Goal: Task Accomplishment & Management: Complete application form

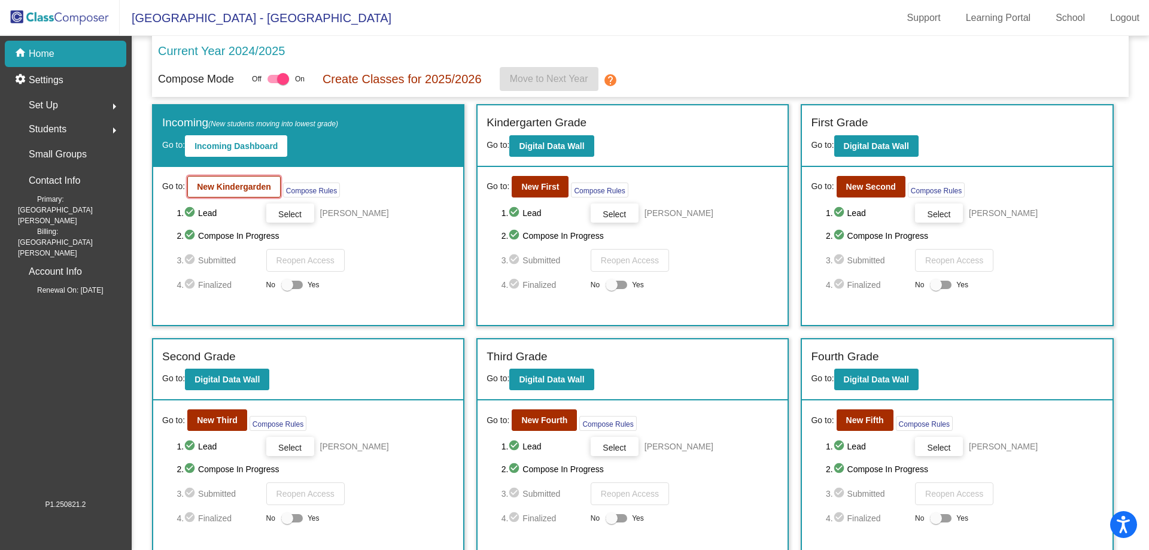
click at [235, 188] on b "New Kindergarden" at bounding box center [234, 187] width 74 height 10
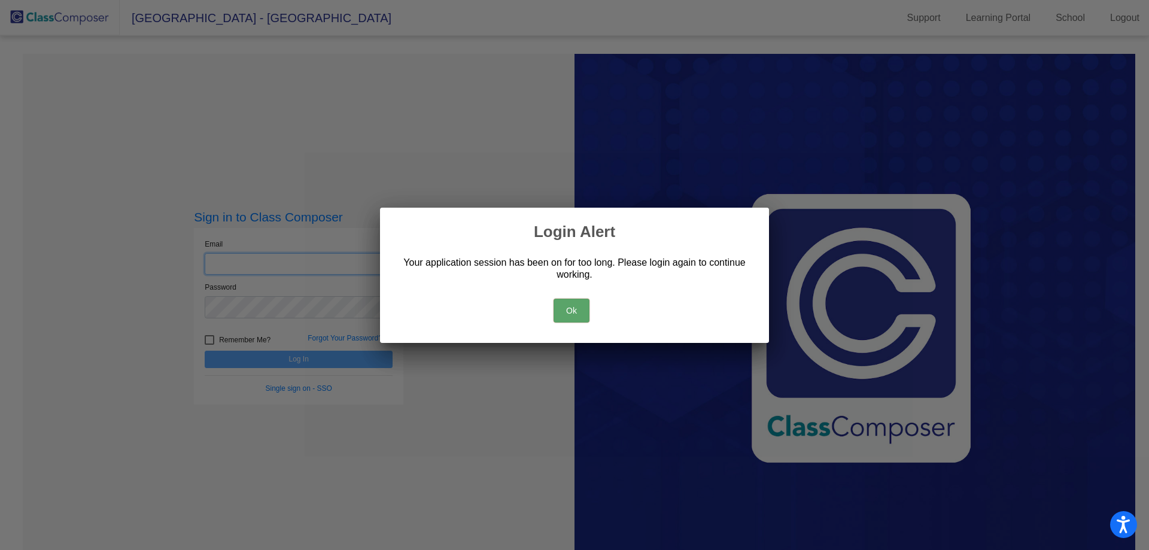
type input "[EMAIL_ADDRESS][DOMAIN_NAME]"
click at [566, 311] on button "Ok" at bounding box center [572, 311] width 36 height 24
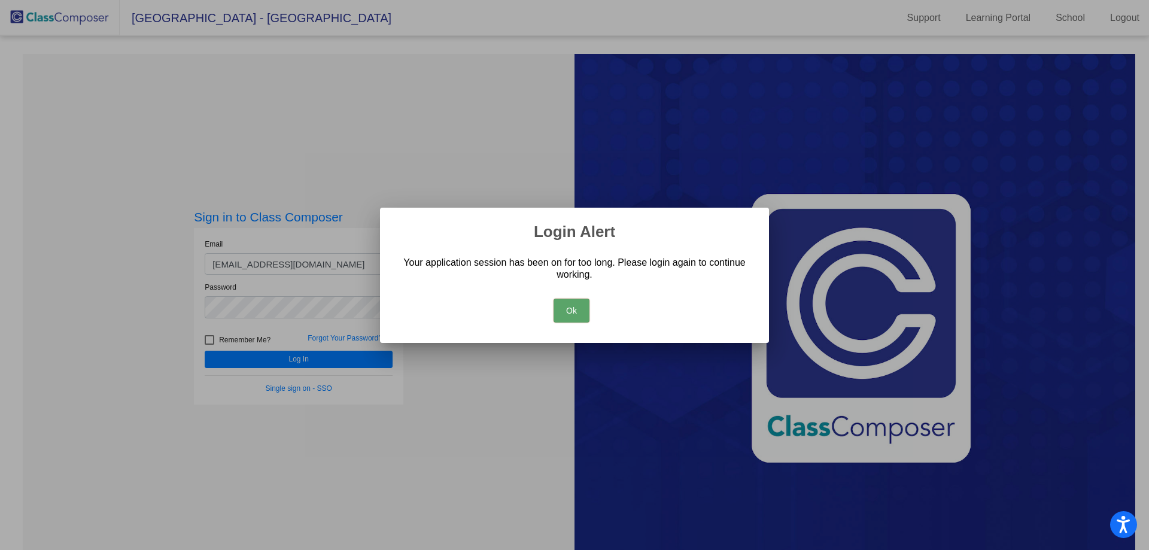
click at [567, 311] on button "Ok" at bounding box center [572, 311] width 36 height 24
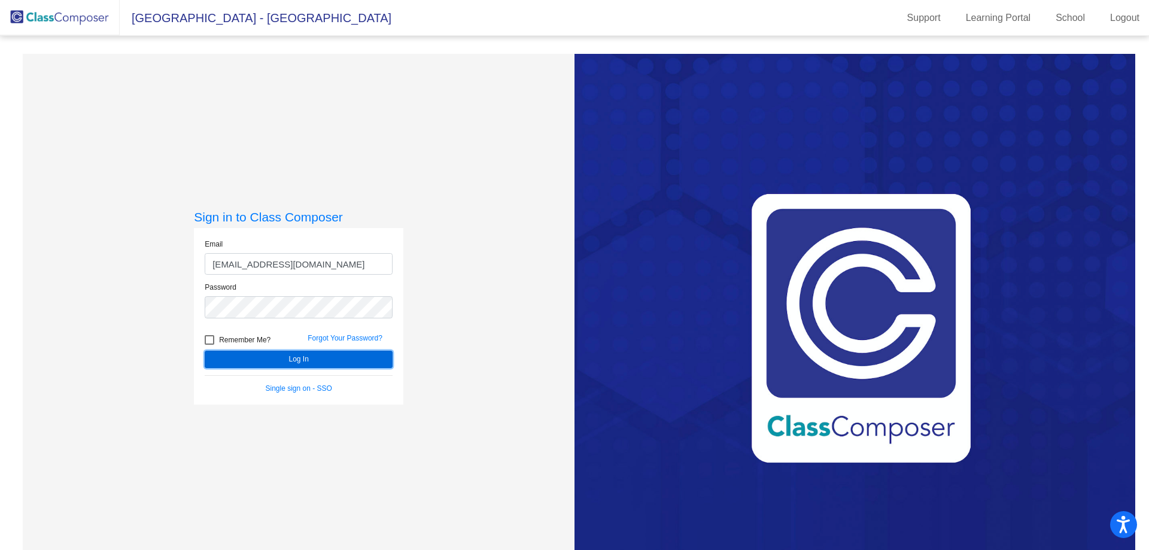
click at [263, 357] on button "Log In" at bounding box center [299, 359] width 188 height 17
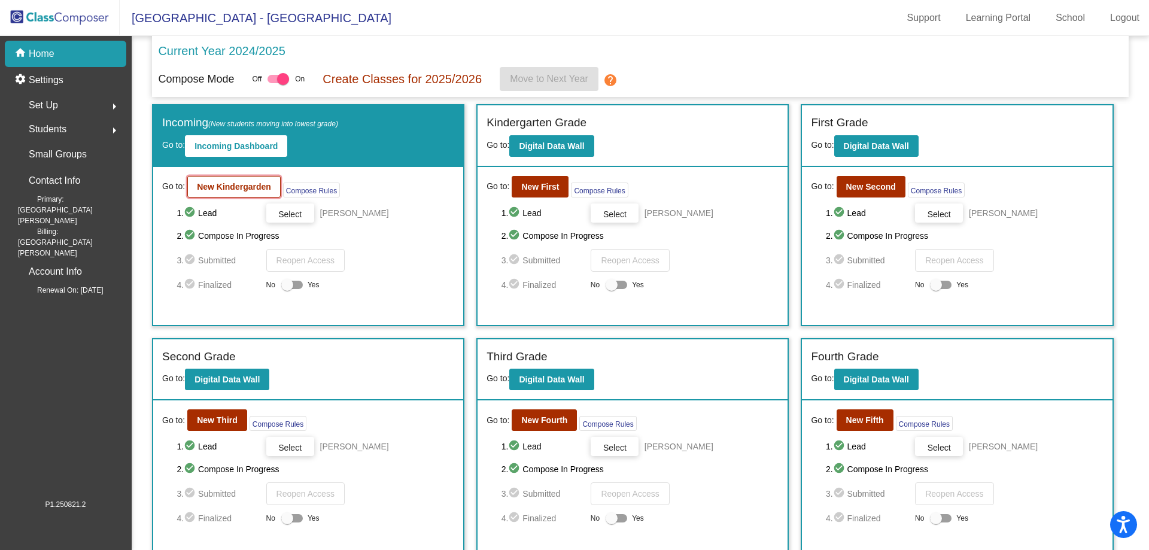
click at [214, 194] on button "New Kindergarden" at bounding box center [233, 187] width 93 height 22
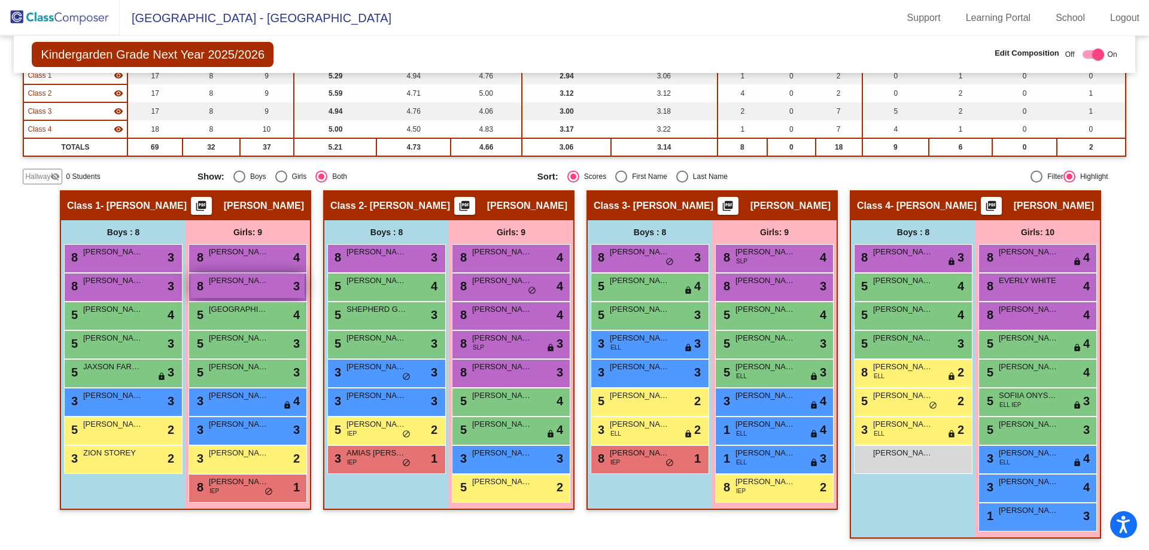
scroll to position [128, 0]
click at [450, 205] on div "Class 2 - [PERSON_NAME] picture_as_pdf [PERSON_NAME]" at bounding box center [448, 205] width 249 height 29
click at [541, 195] on div "Class 2 - [PERSON_NAME] picture_as_pdf [PERSON_NAME]" at bounding box center [448, 205] width 249 height 29
click at [38, 172] on span "Hallway" at bounding box center [37, 176] width 25 height 11
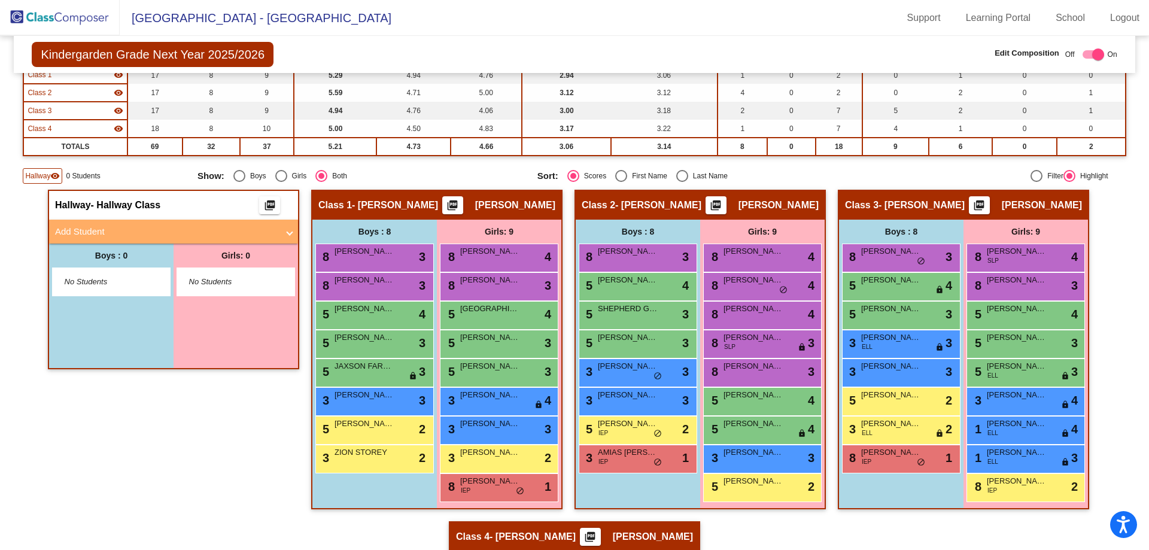
click at [78, 287] on span "No Students" at bounding box center [102, 282] width 75 height 12
click at [74, 225] on mat-panel-title "Add Student" at bounding box center [166, 232] width 223 height 14
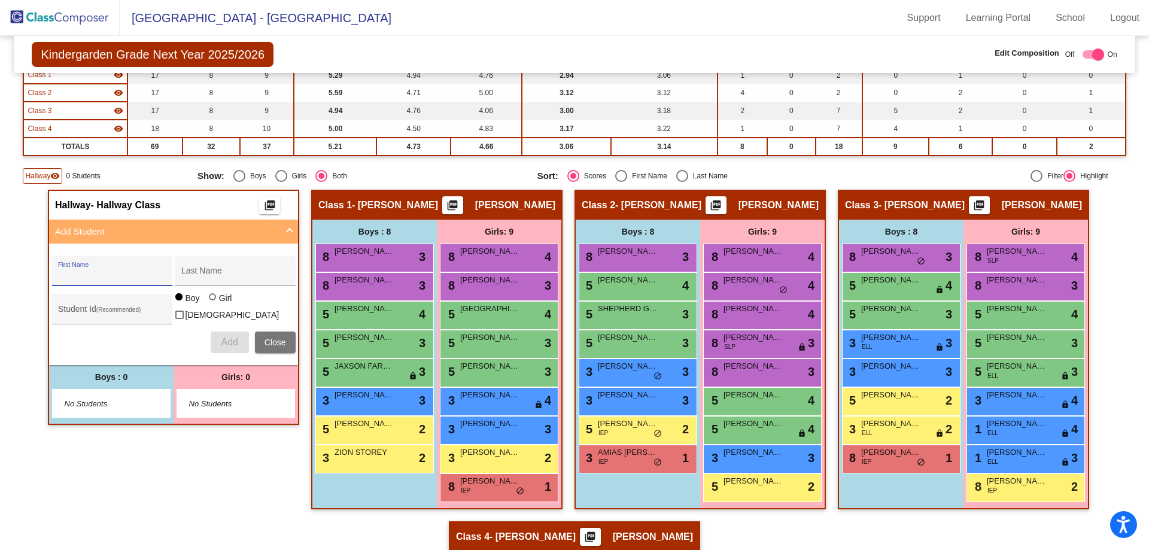
click at [80, 270] on input "First Name" at bounding box center [112, 275] width 108 height 10
type input "[PERSON_NAME]"
type input "TARRAN"
type input "0639390"
click at [209, 300] on div at bounding box center [212, 296] width 7 height 7
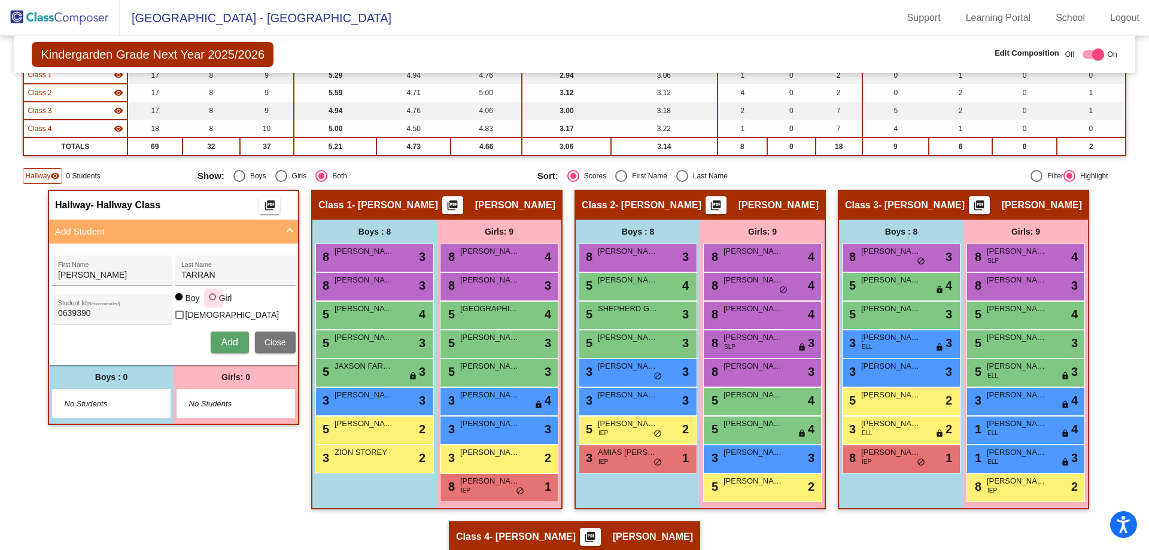
click at [213, 303] on input "Girl" at bounding box center [213, 303] width 1 height 1
radio input "true"
click at [221, 344] on span "Add" at bounding box center [229, 342] width 17 height 10
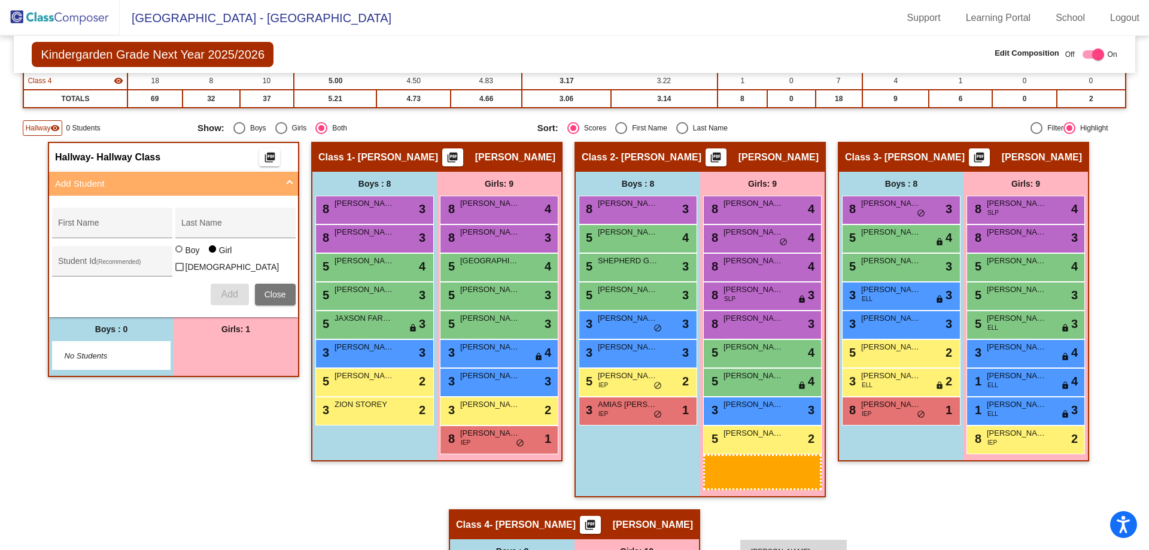
scroll to position [178, 0]
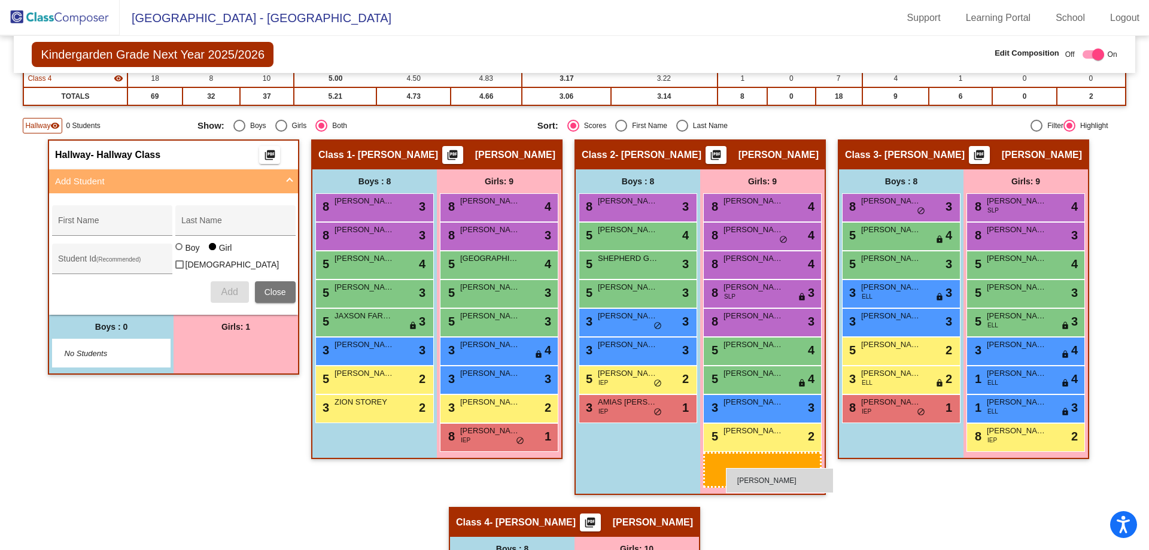
drag, startPoint x: 200, startPoint y: 403, endPoint x: 726, endPoint y: 468, distance: 530.0
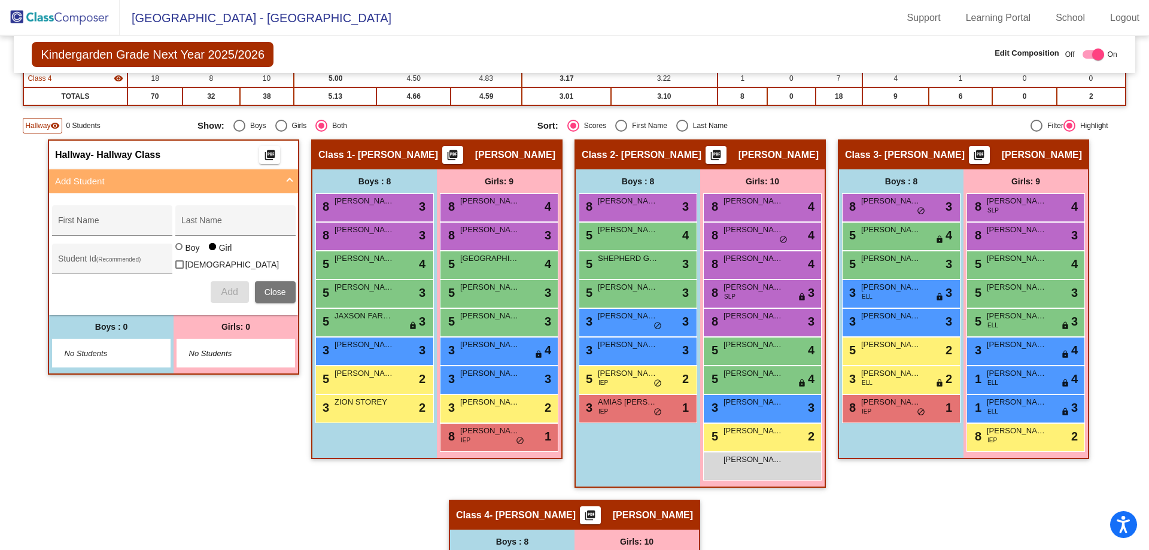
click at [72, 17] on img at bounding box center [60, 17] width 120 height 35
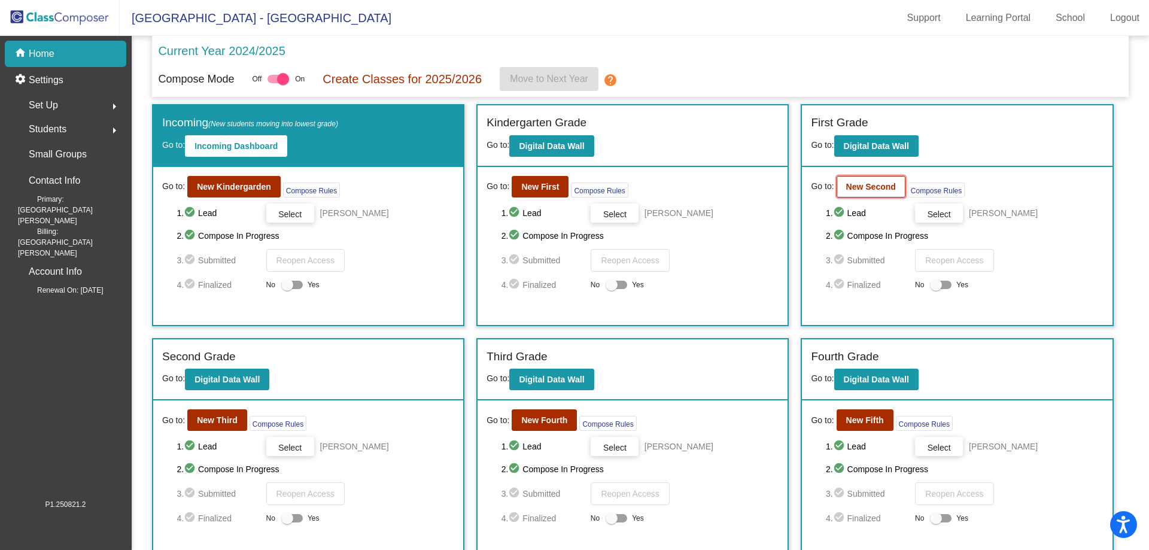
click at [865, 183] on b "New Second" at bounding box center [871, 187] width 50 height 10
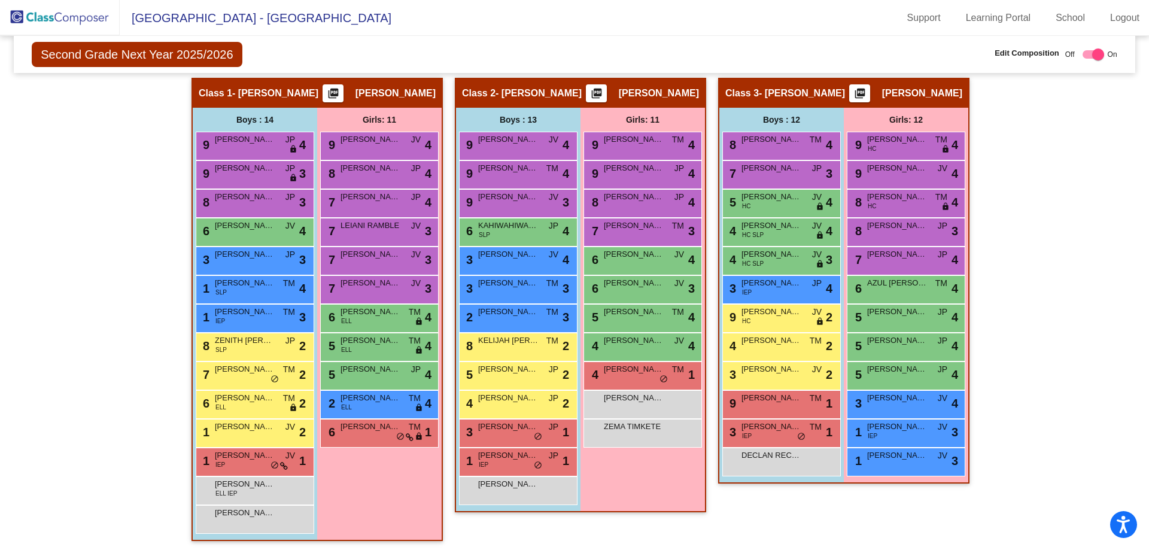
scroll to position [225, 0]
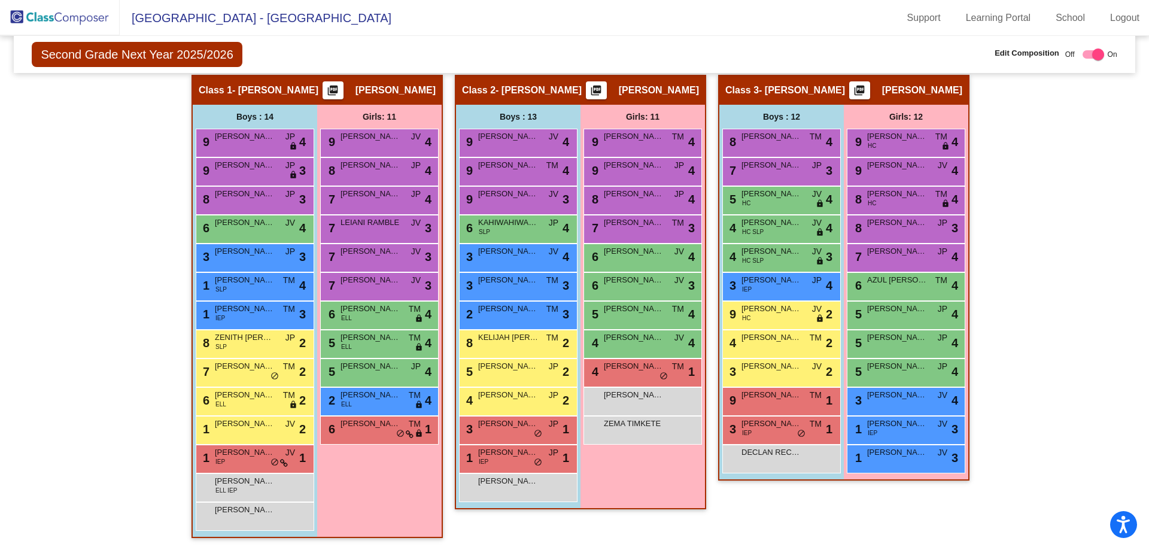
click at [20, 16] on img at bounding box center [60, 17] width 120 height 35
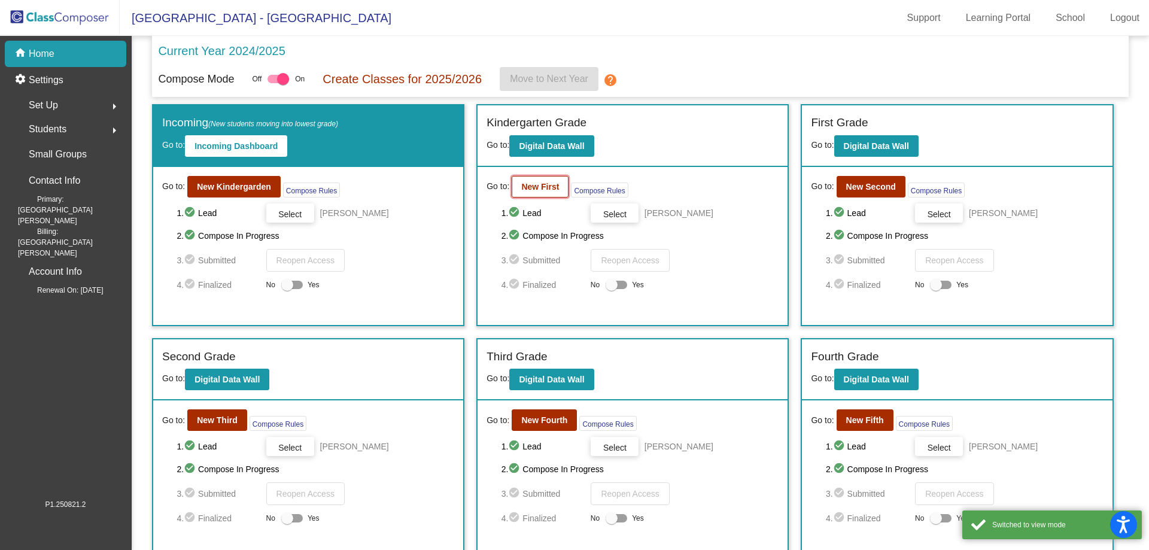
click at [521, 185] on b "New First" at bounding box center [540, 187] width 38 height 10
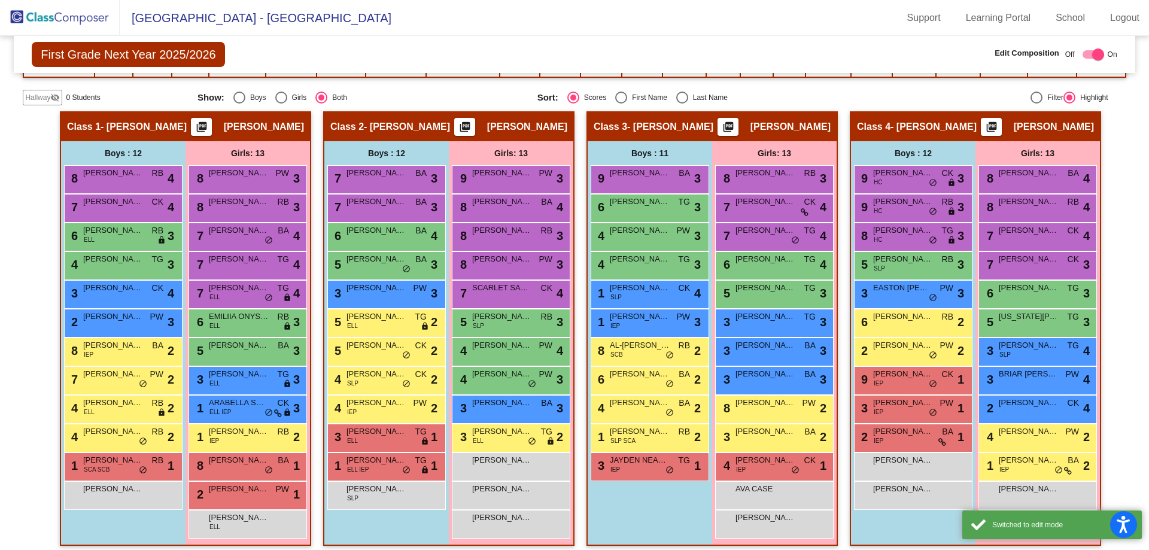
scroll to position [214, 0]
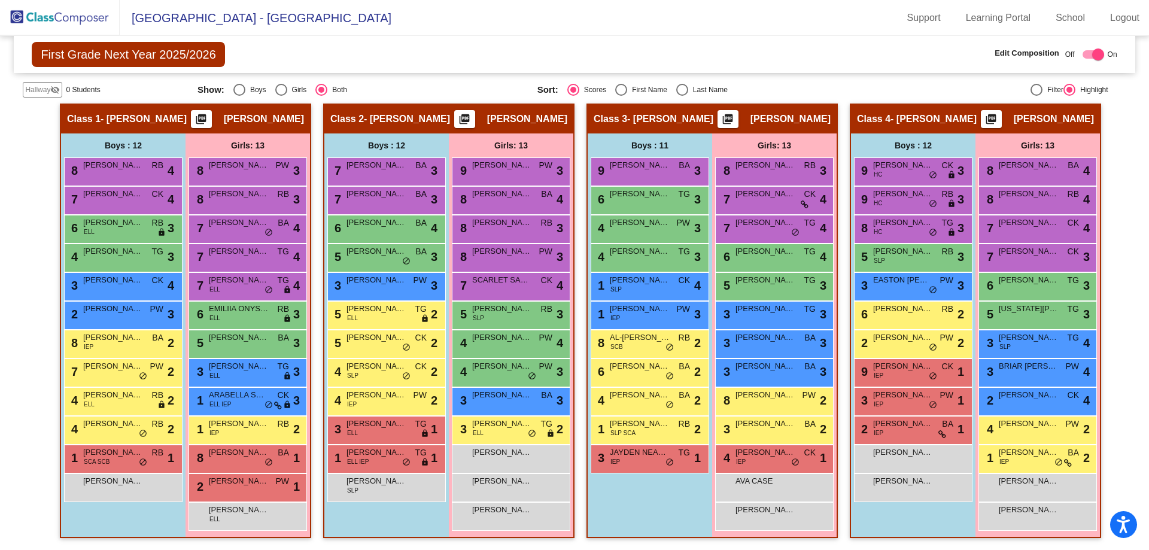
click at [84, 9] on img at bounding box center [60, 17] width 120 height 35
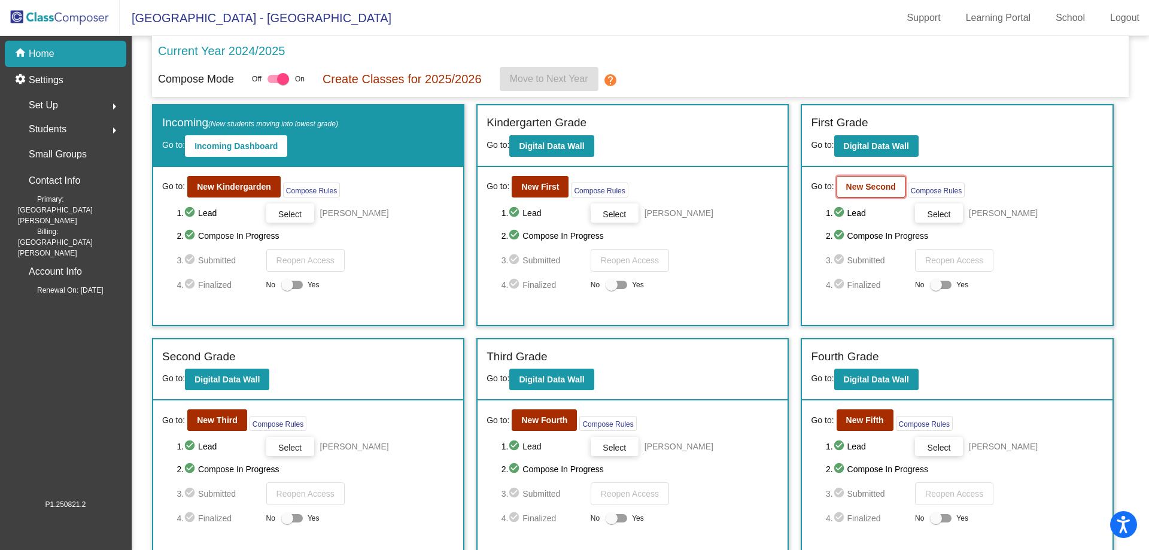
click at [877, 188] on b "New Second" at bounding box center [871, 187] width 50 height 10
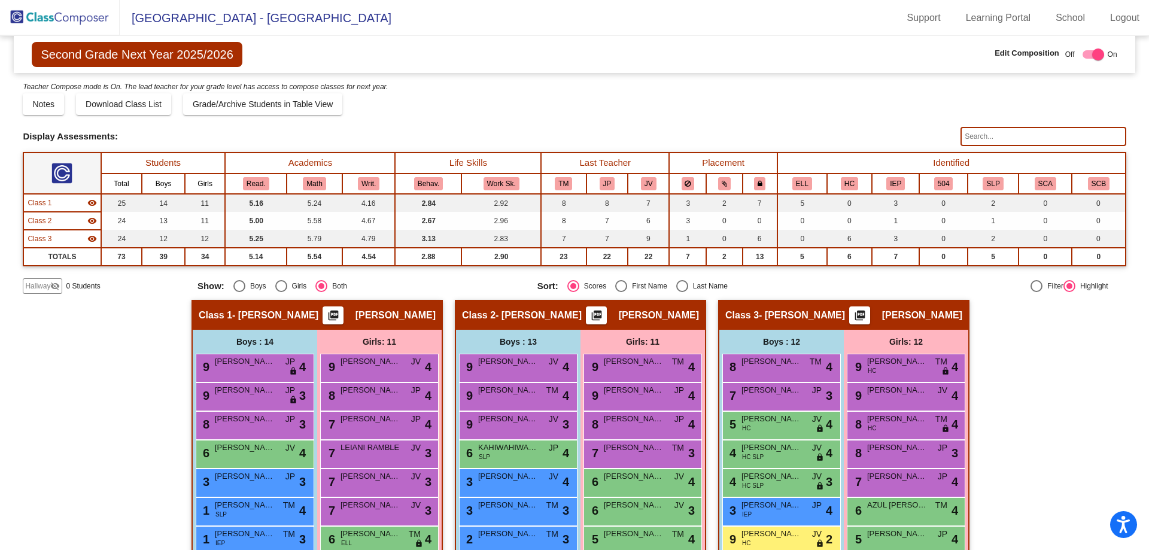
click at [50, 286] on mat-icon "visibility_off" at bounding box center [55, 286] width 10 height 10
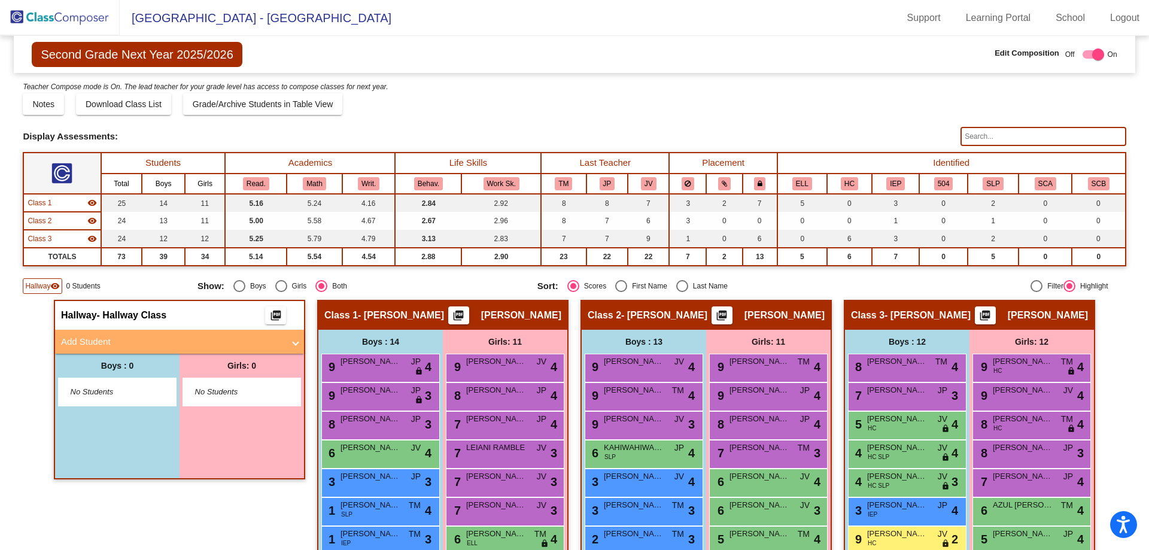
drag, startPoint x: 94, startPoint y: 339, endPoint x: 86, endPoint y: 355, distance: 17.9
click at [93, 339] on mat-panel-title "Add Student" at bounding box center [172, 342] width 223 height 14
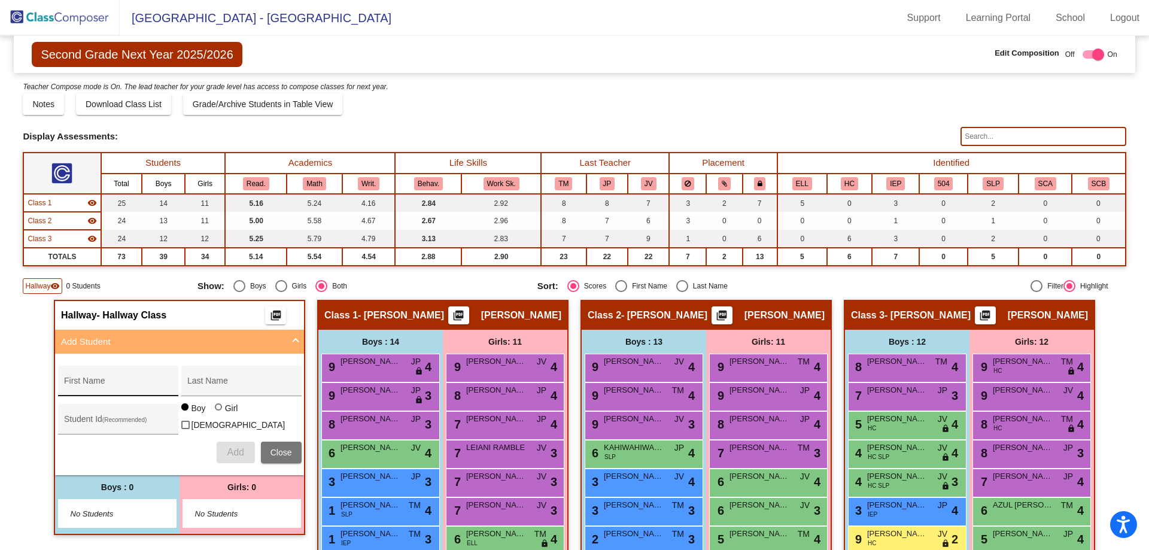
click at [84, 384] on input "First Name" at bounding box center [118, 386] width 108 height 10
type input "[PERSON_NAME]"
type input "TARRAN"
type input "0639393"
click at [227, 447] on span "Add" at bounding box center [235, 452] width 17 height 10
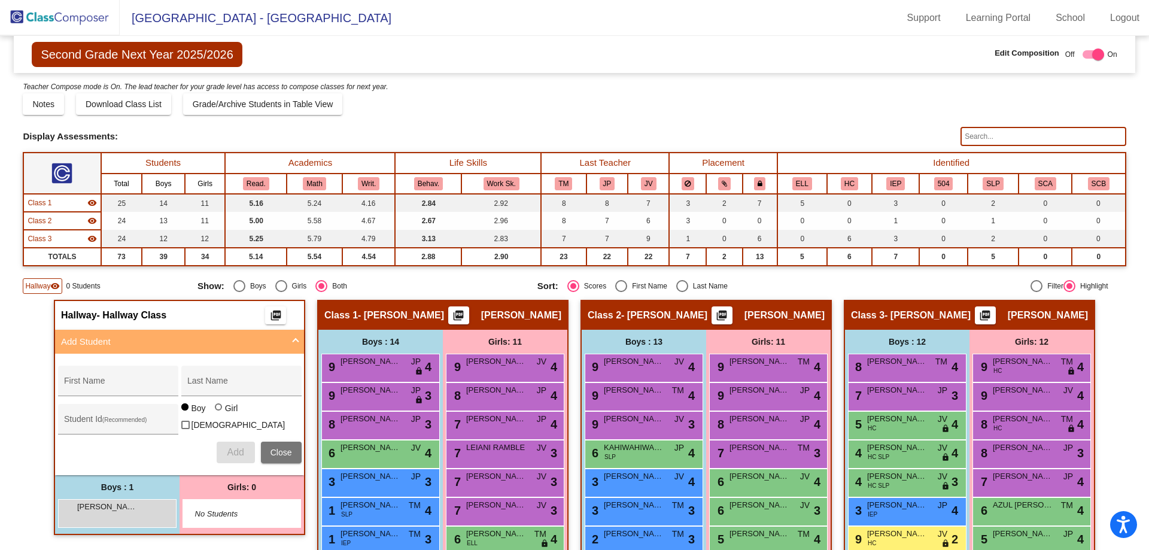
click at [83, 20] on img at bounding box center [60, 17] width 120 height 35
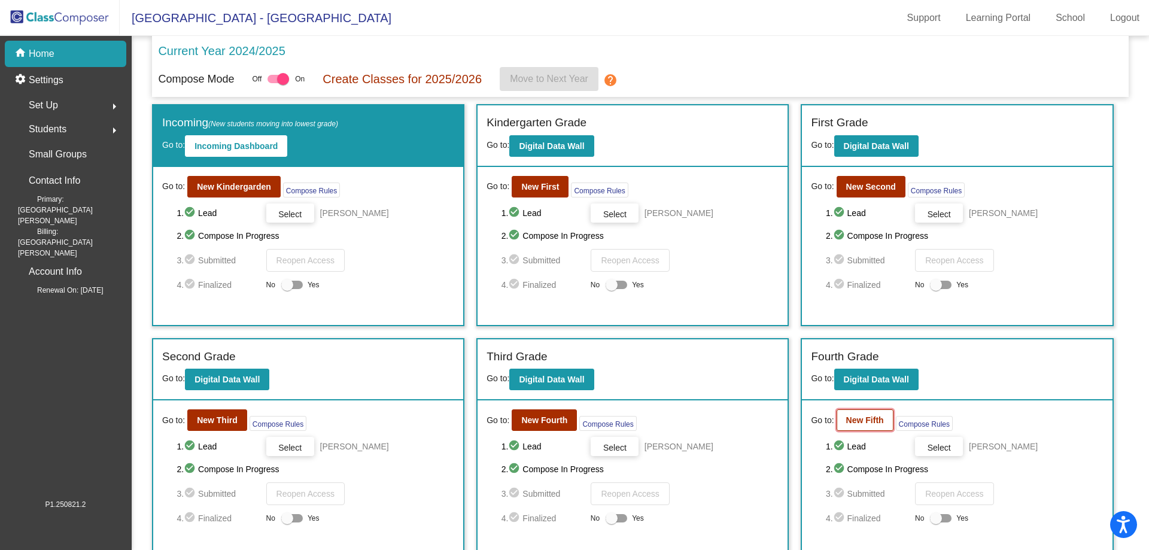
click at [877, 419] on b "New Fifth" at bounding box center [865, 420] width 38 height 10
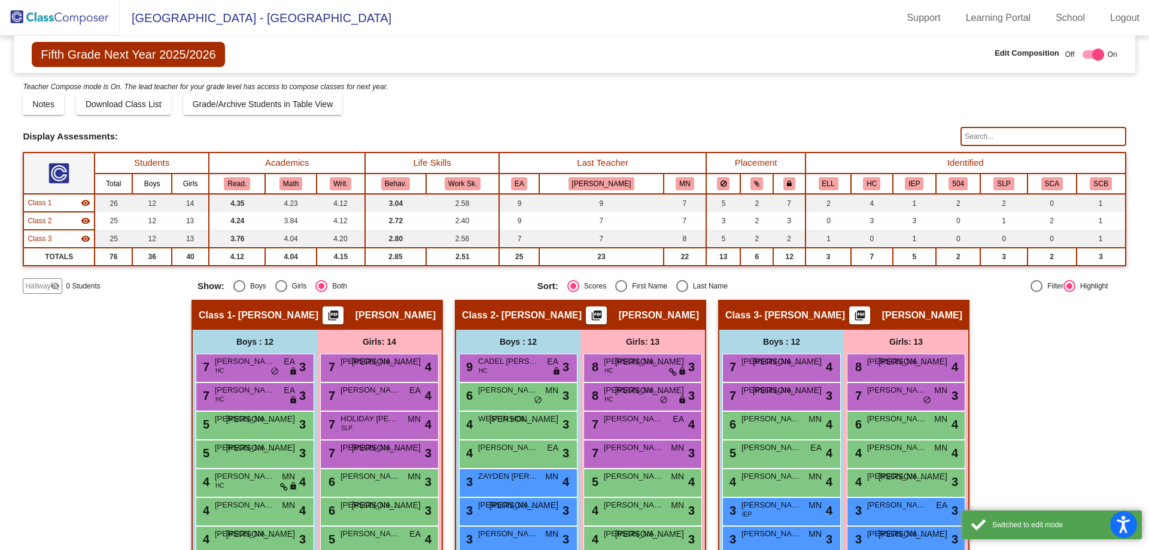
click at [41, 290] on span "Hallway" at bounding box center [37, 286] width 25 height 11
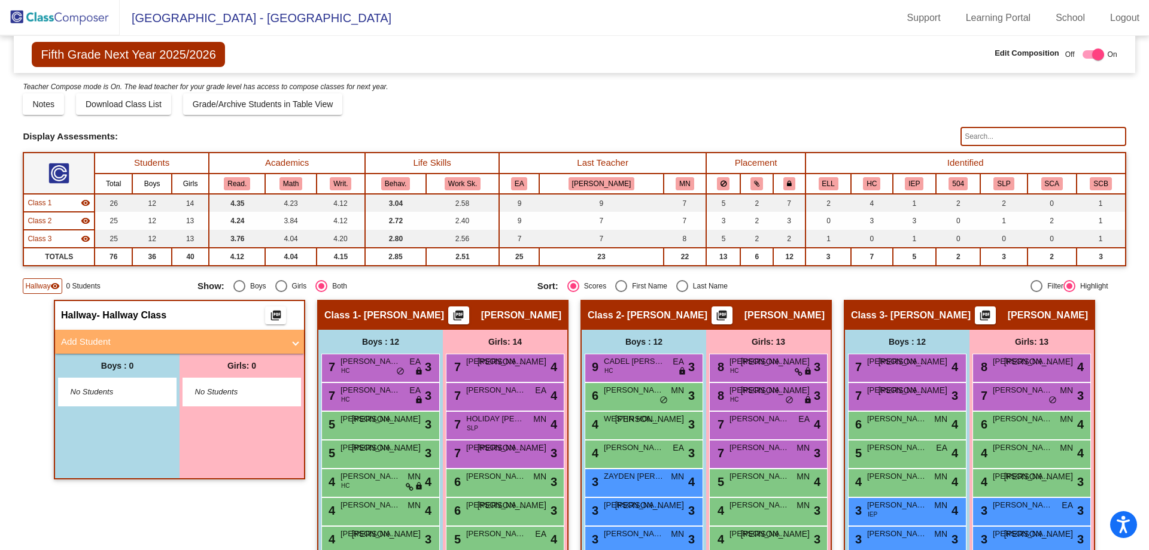
drag, startPoint x: 102, startPoint y: 347, endPoint x: 101, endPoint y: 357, distance: 9.6
click at [102, 346] on mat-panel-title "Add Student" at bounding box center [172, 342] width 223 height 14
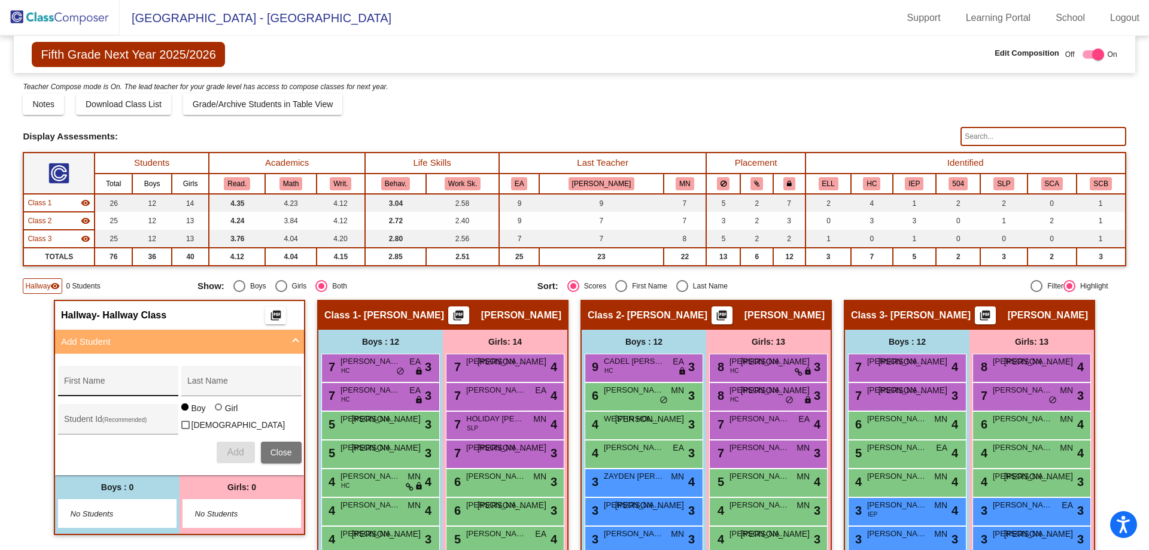
click at [89, 376] on div "First Name" at bounding box center [118, 384] width 108 height 25
type input "a"
type input "[PERSON_NAME]"
type input "TARRAN"
type input "0639394"
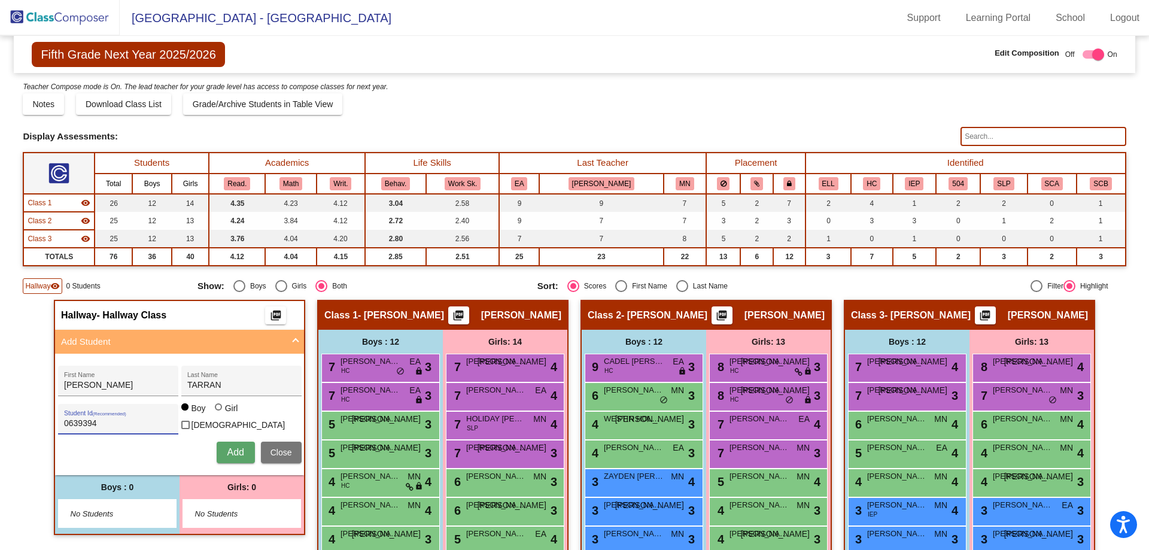
click at [220, 413] on div at bounding box center [220, 408] width 10 height 10
click at [220, 413] on input "Girl" at bounding box center [219, 413] width 1 height 1
radio input "true"
click at [229, 451] on span "Add" at bounding box center [235, 452] width 17 height 10
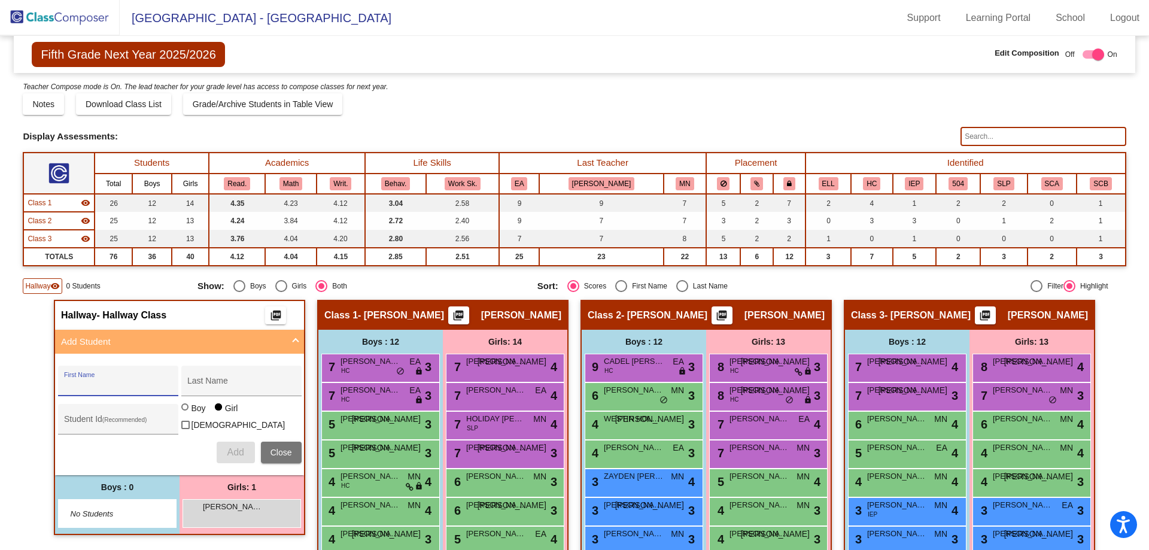
click at [55, 14] on img at bounding box center [60, 17] width 120 height 35
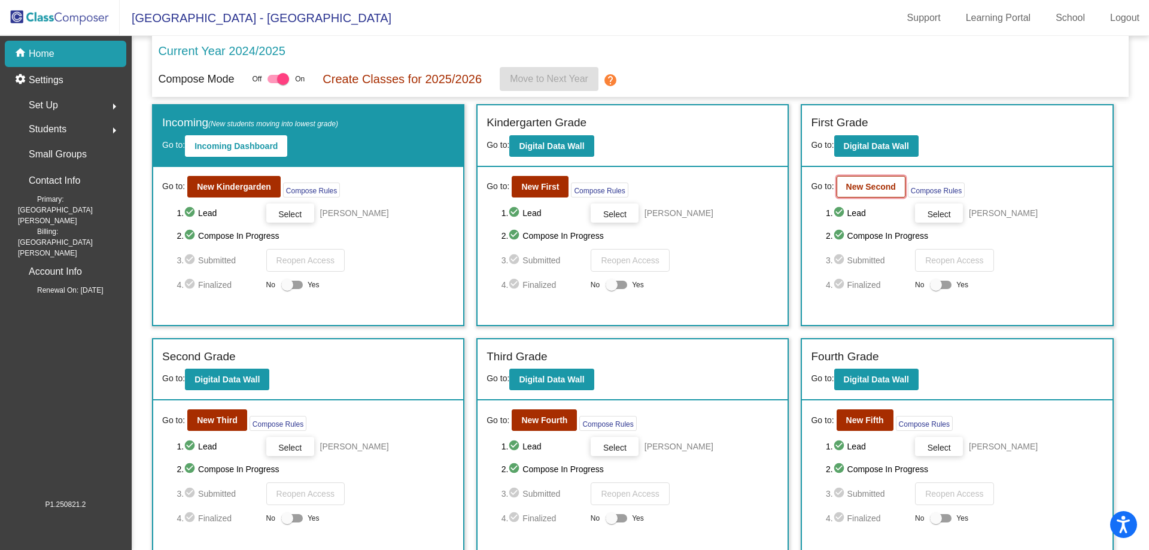
click at [887, 183] on b "New Second" at bounding box center [871, 187] width 50 height 10
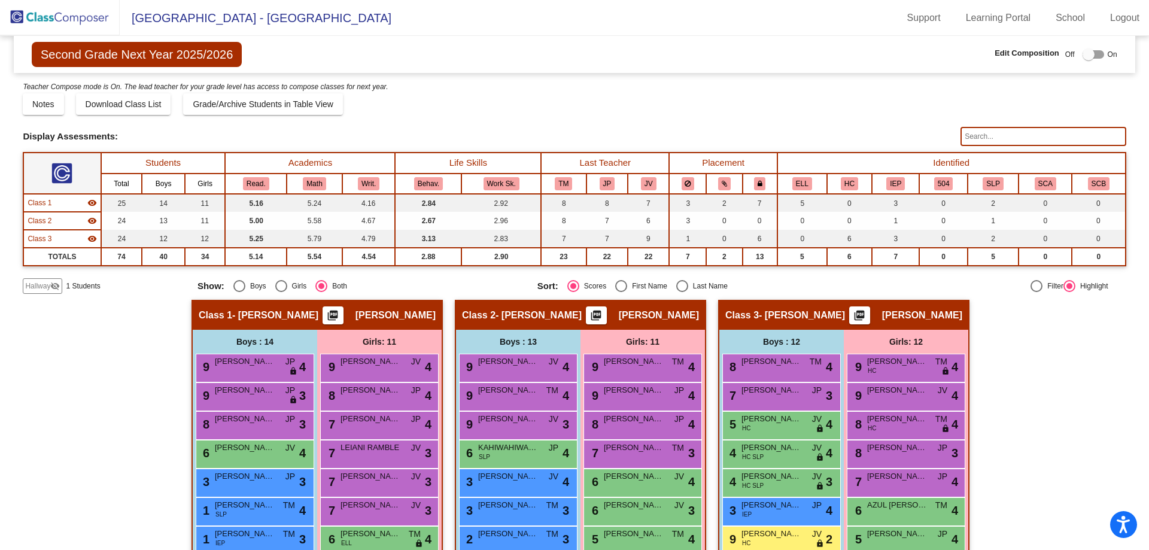
click at [74, 284] on span "1 Students" at bounding box center [83, 286] width 34 height 11
click at [60, 290] on mat-icon "visibility_off" at bounding box center [55, 286] width 10 height 10
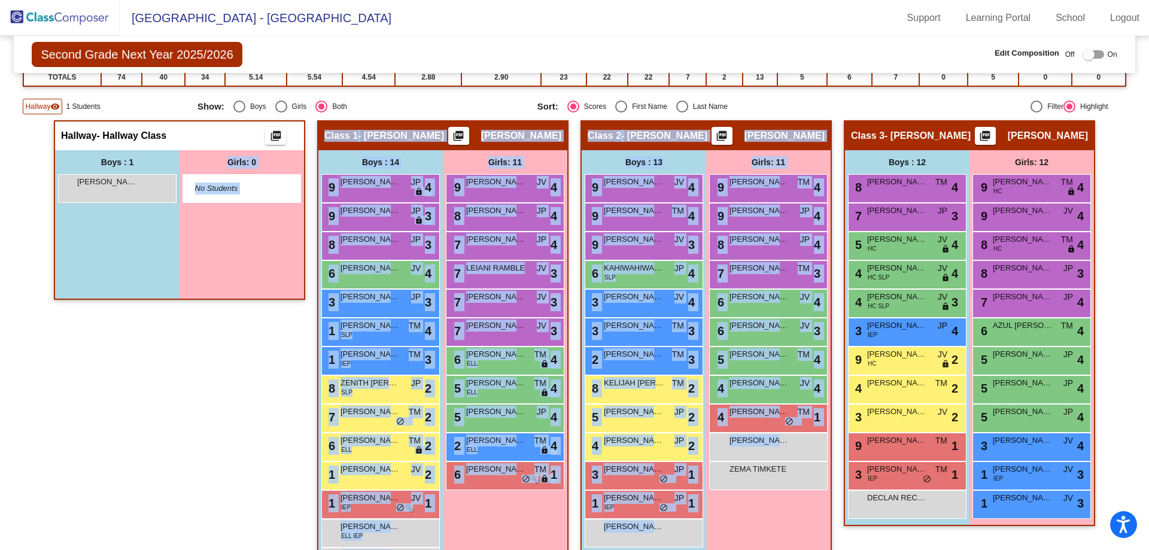
scroll to position [225, 0]
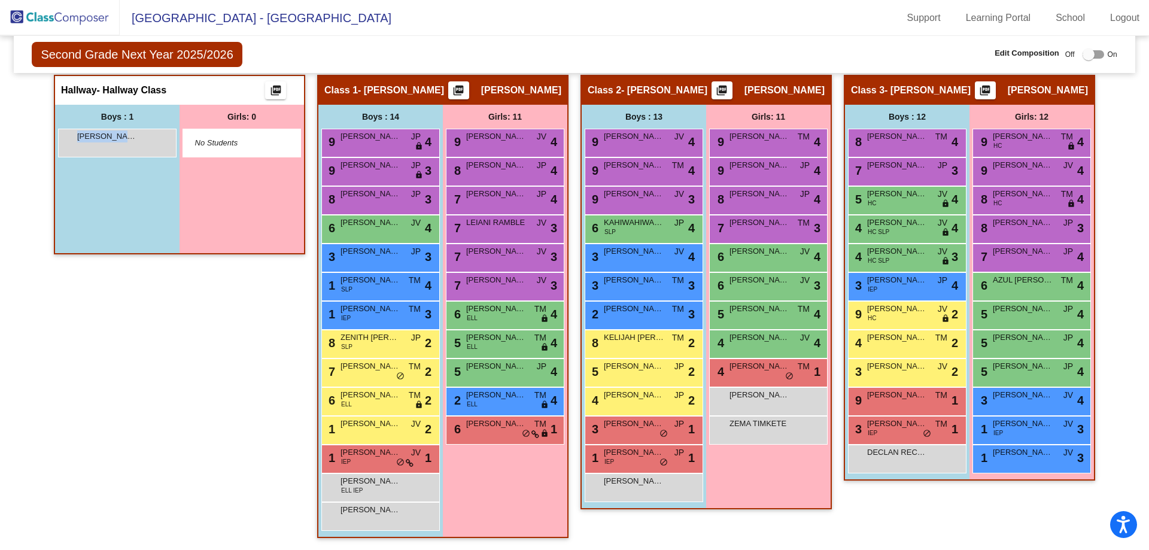
drag, startPoint x: 127, startPoint y: 178, endPoint x: 115, endPoint y: 241, distance: 63.4
click at [115, 241] on div "Boys : 1 [PERSON_NAME] lock do_not_disturb_alt" at bounding box center [117, 179] width 124 height 148
click at [109, 139] on span "[PERSON_NAME]" at bounding box center [107, 136] width 60 height 12
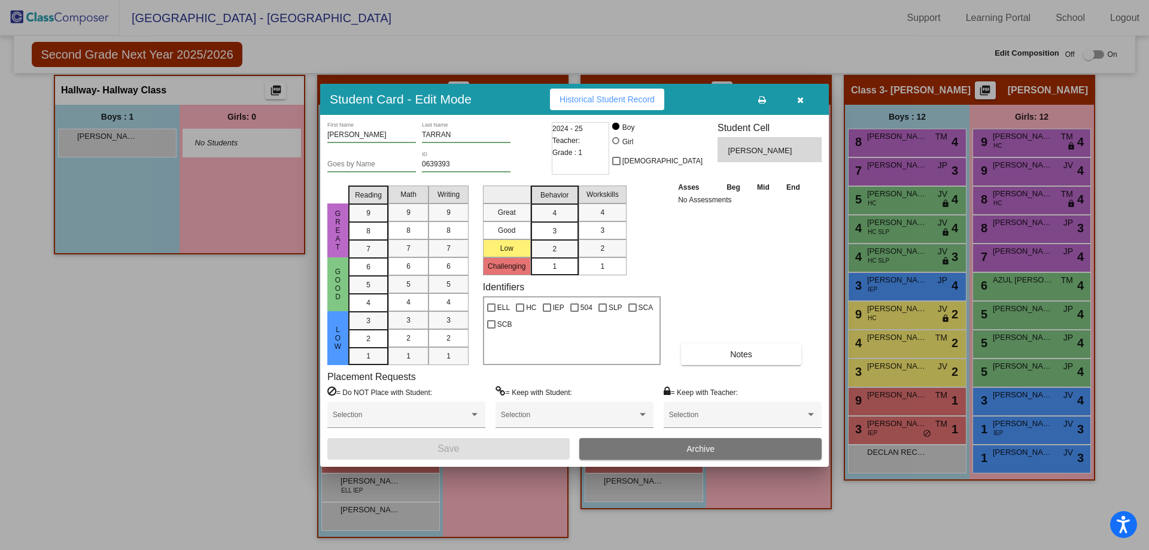
click at [795, 98] on button "button" at bounding box center [800, 100] width 38 height 22
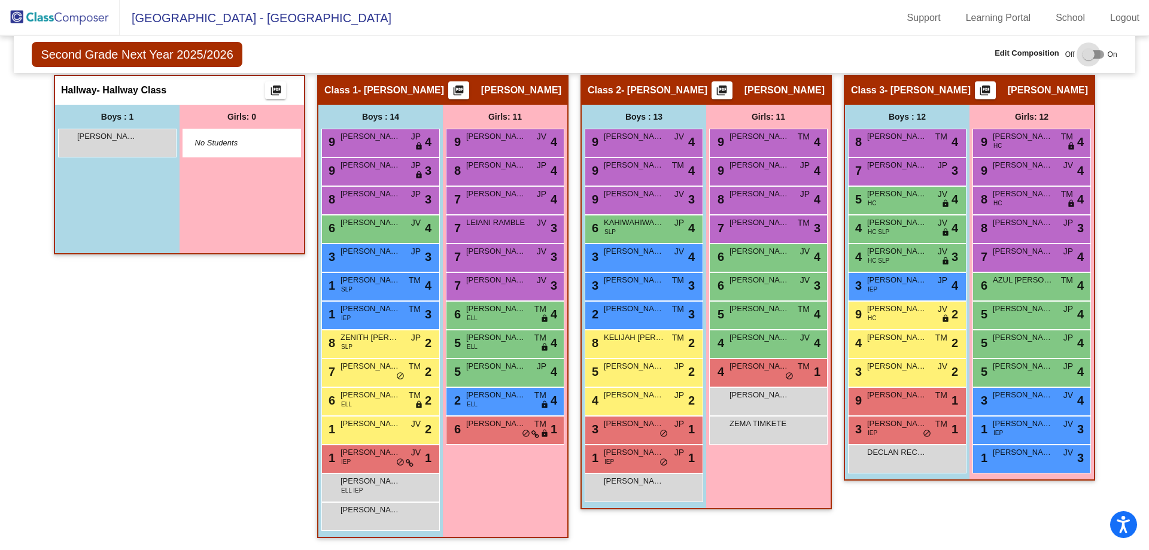
click at [1092, 48] on label at bounding box center [1091, 54] width 26 height 14
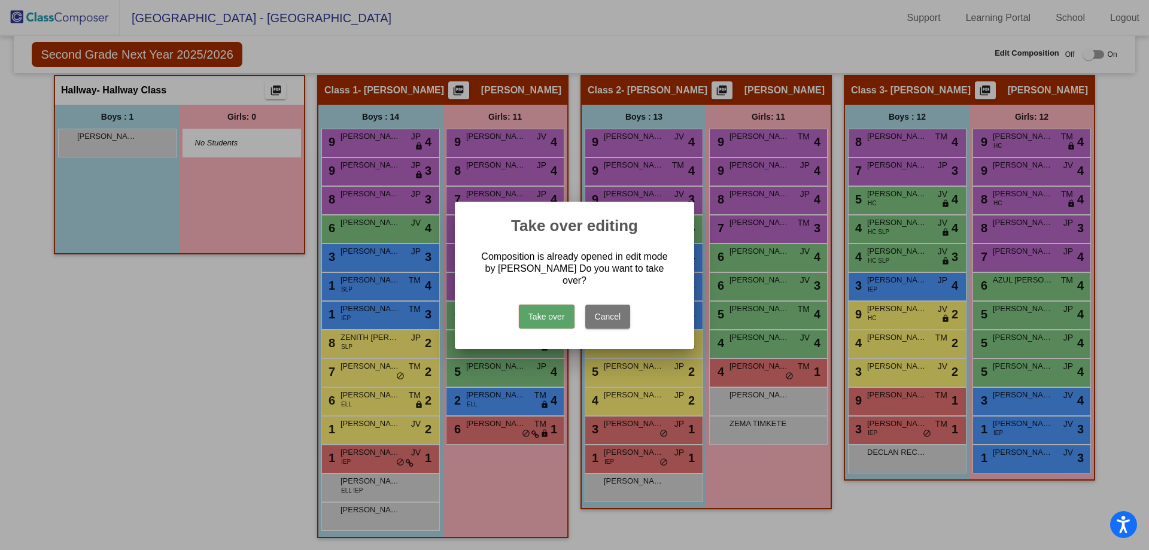
click at [547, 314] on button "Take over" at bounding box center [547, 317] width 56 height 24
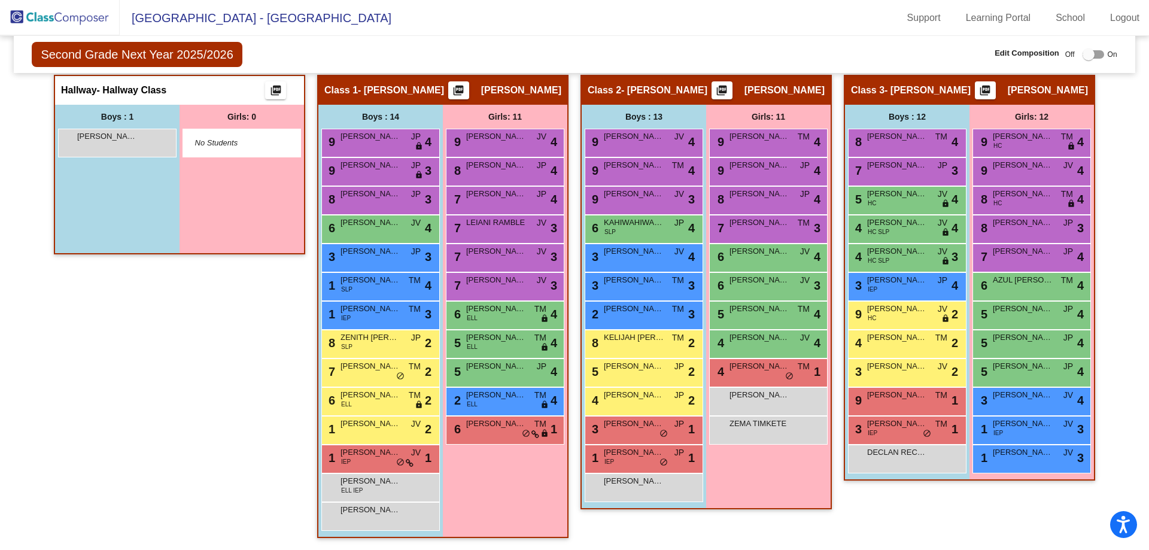
scroll to position [0, 0]
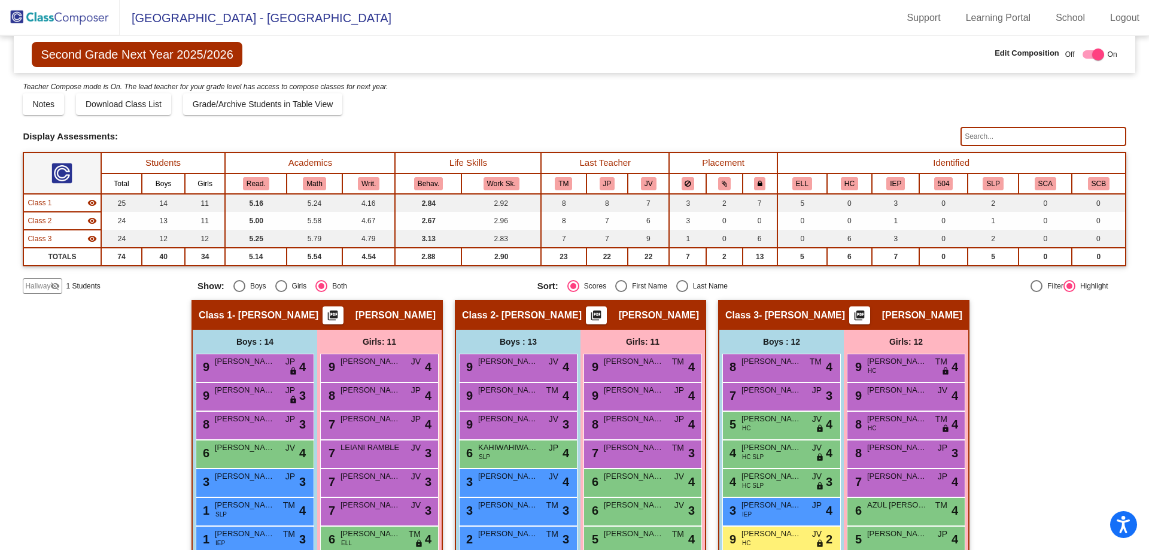
click at [51, 285] on mat-icon "visibility_off" at bounding box center [55, 286] width 10 height 10
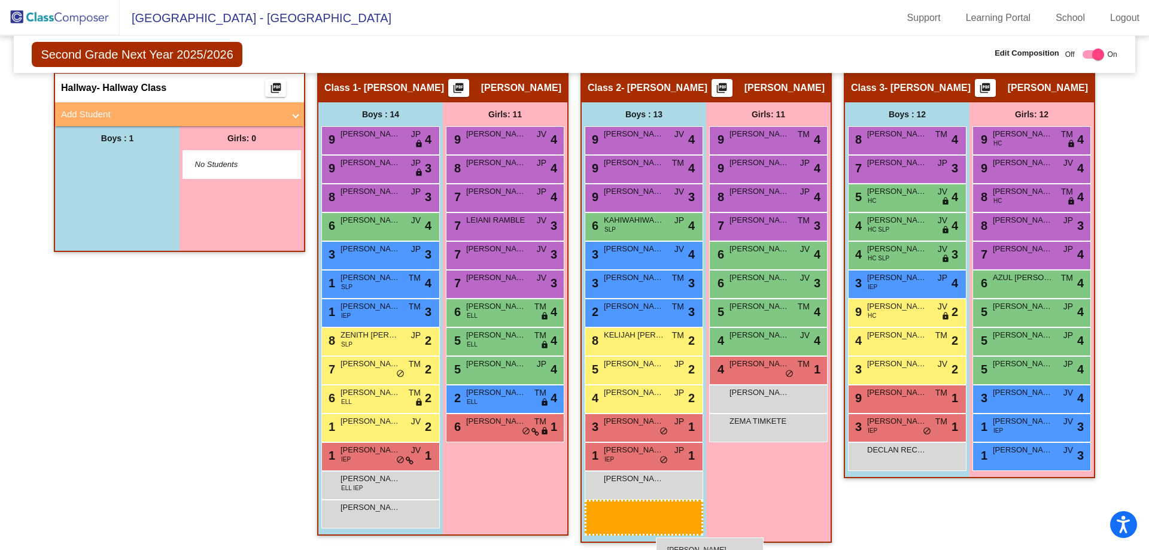
scroll to position [232, 0]
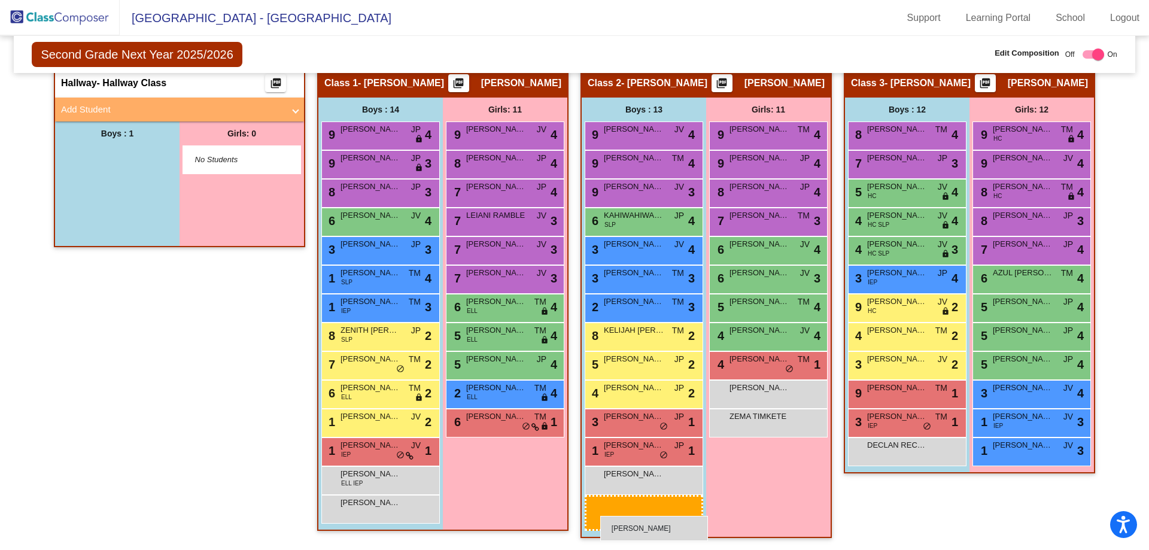
drag, startPoint x: 90, startPoint y: 208, endPoint x: 601, endPoint y: 516, distance: 596.2
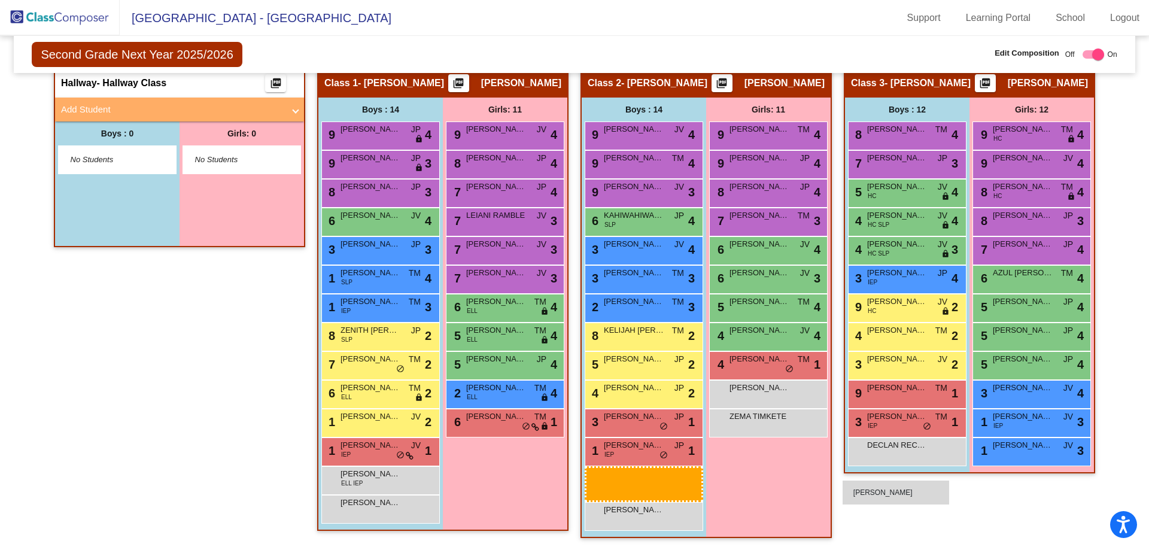
scroll to position [225, 0]
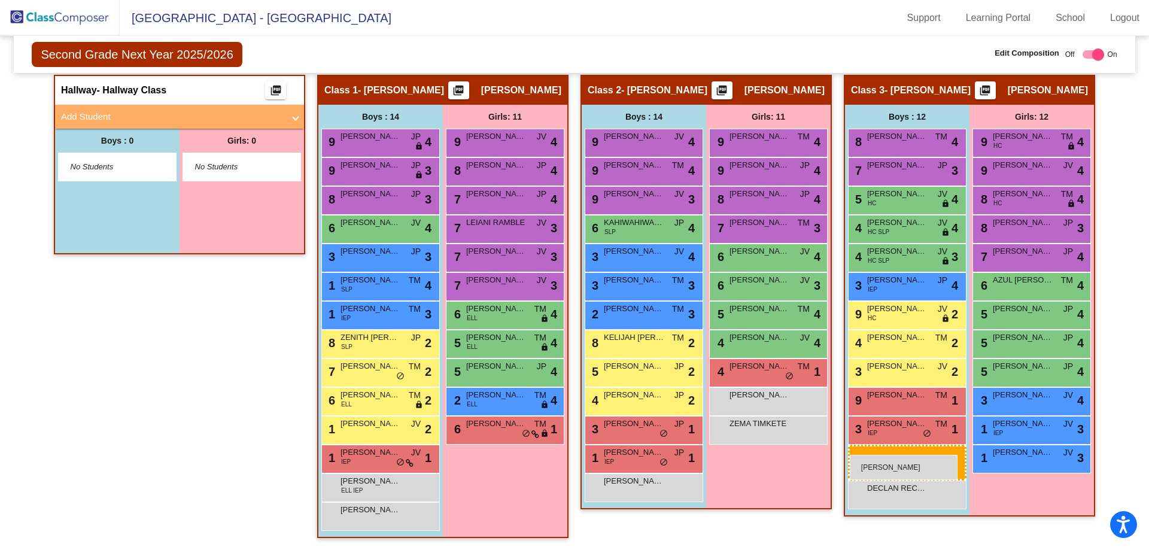
drag, startPoint x: 647, startPoint y: 491, endPoint x: 850, endPoint y: 455, distance: 206.1
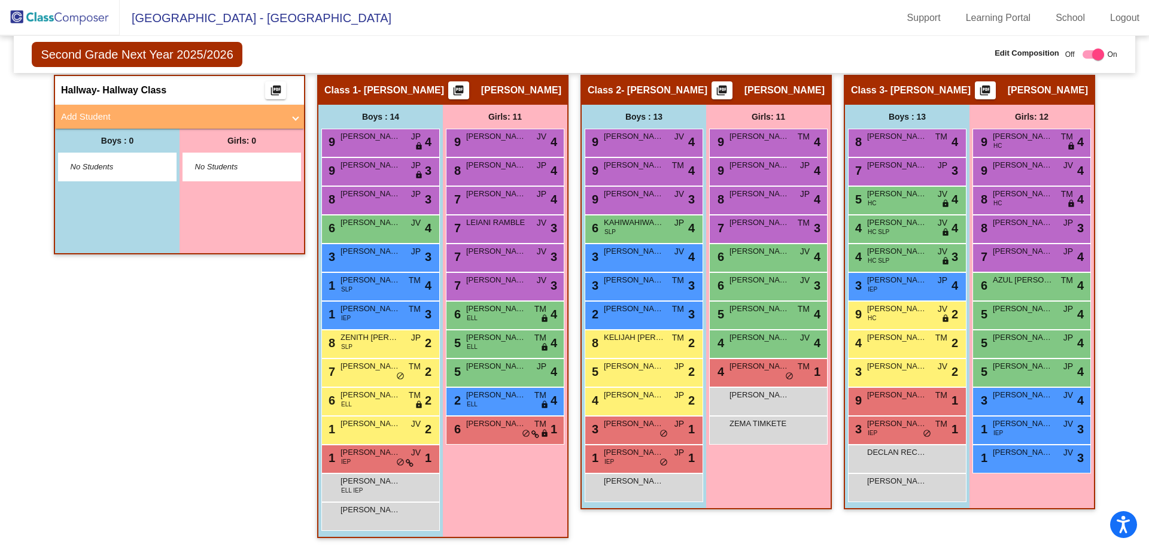
click at [47, 19] on img at bounding box center [60, 17] width 120 height 35
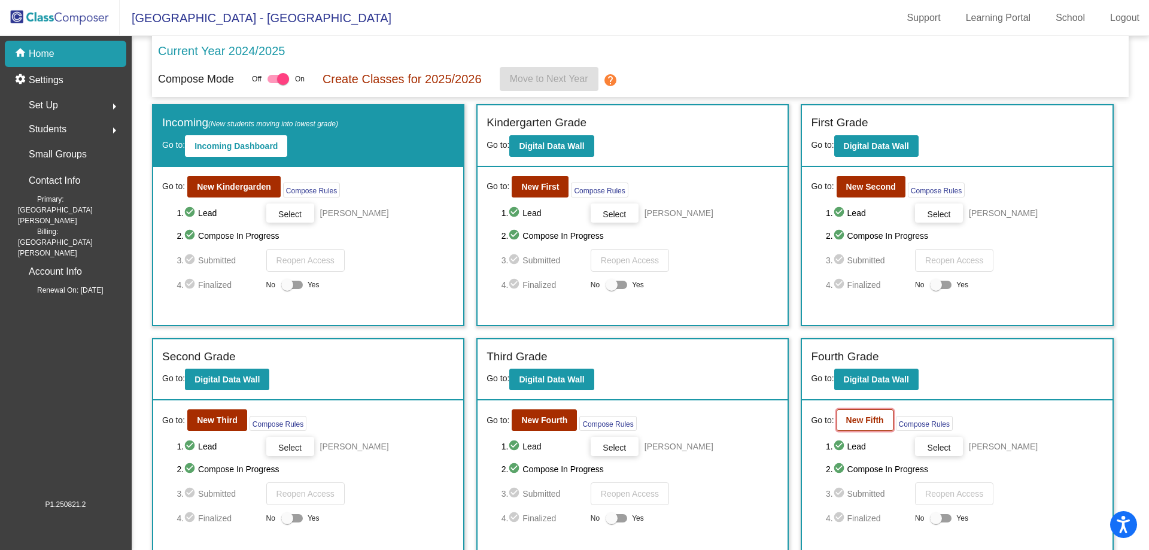
click at [862, 416] on b "New Fifth" at bounding box center [865, 420] width 38 height 10
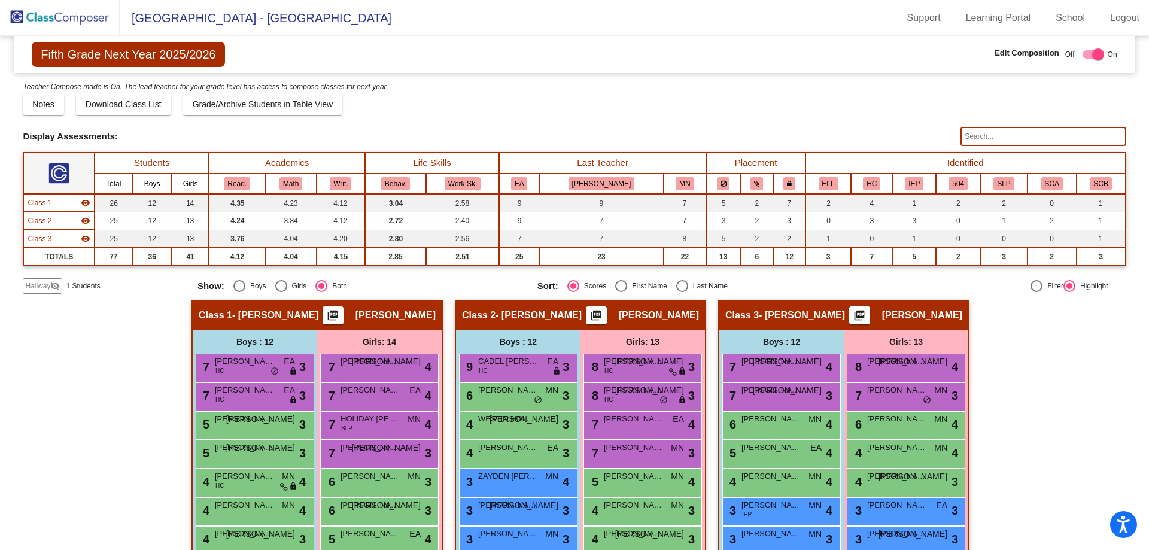
click at [49, 286] on span "Hallway" at bounding box center [37, 286] width 25 height 11
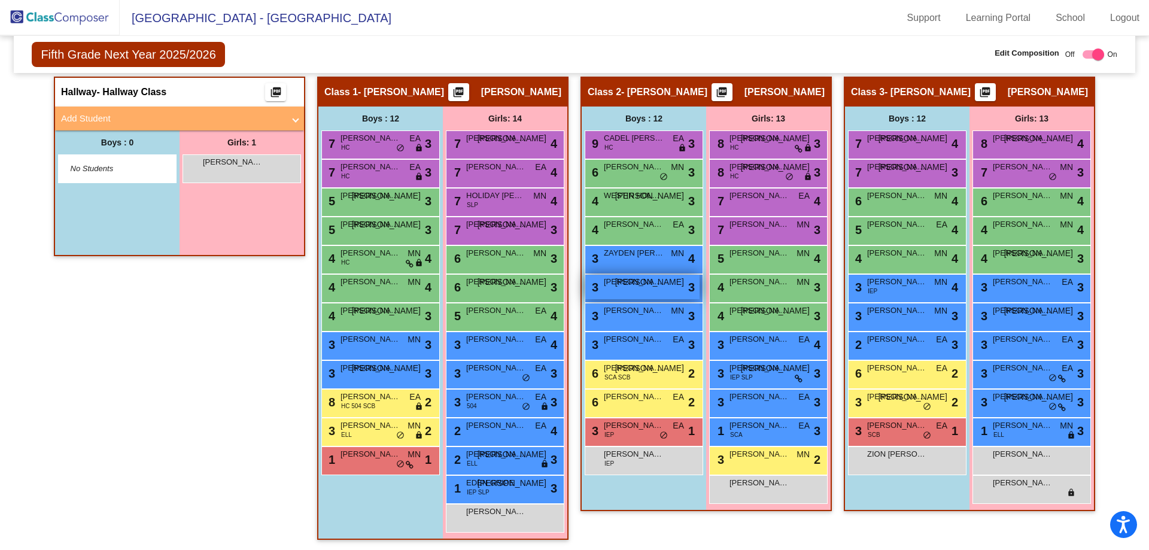
scroll to position [225, 0]
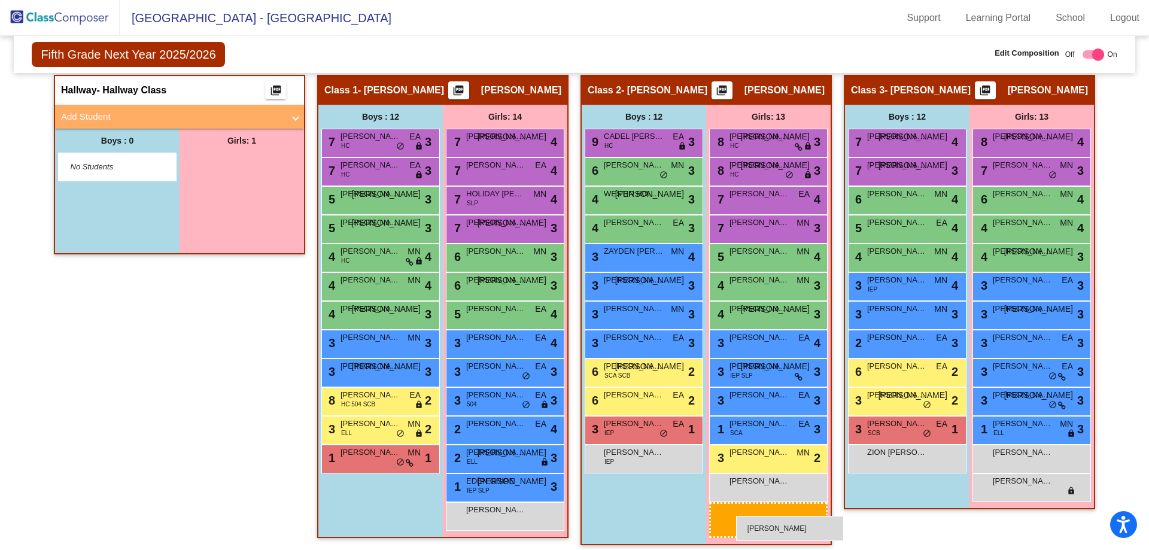
drag, startPoint x: 235, startPoint y: 165, endPoint x: 574, endPoint y: 494, distance: 472.7
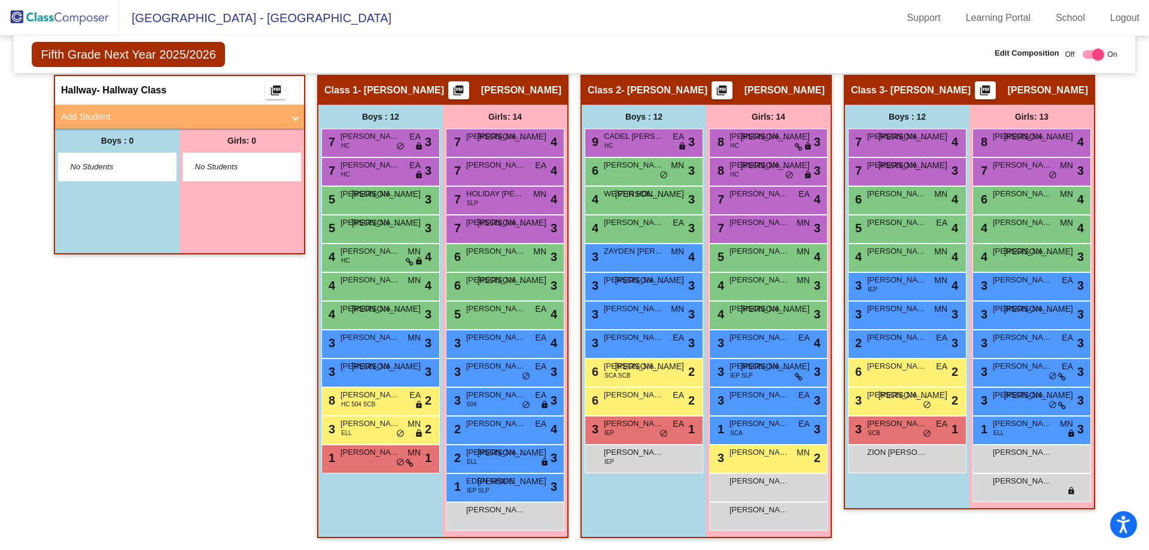
click at [58, 23] on img at bounding box center [60, 17] width 120 height 35
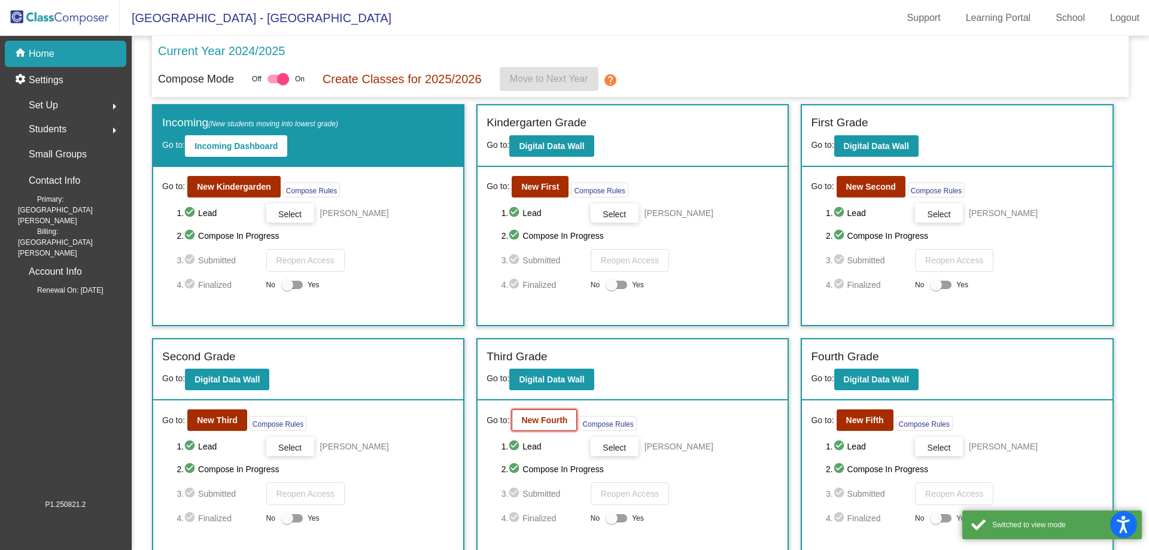
click at [538, 421] on b "New Fourth" at bounding box center [544, 420] width 46 height 10
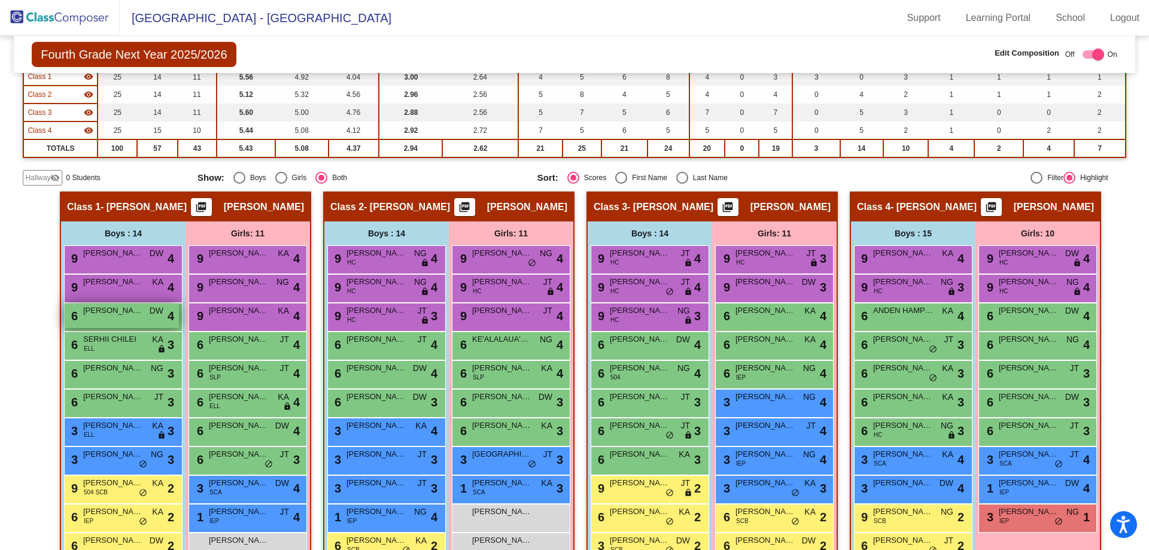
scroll to position [239, 0]
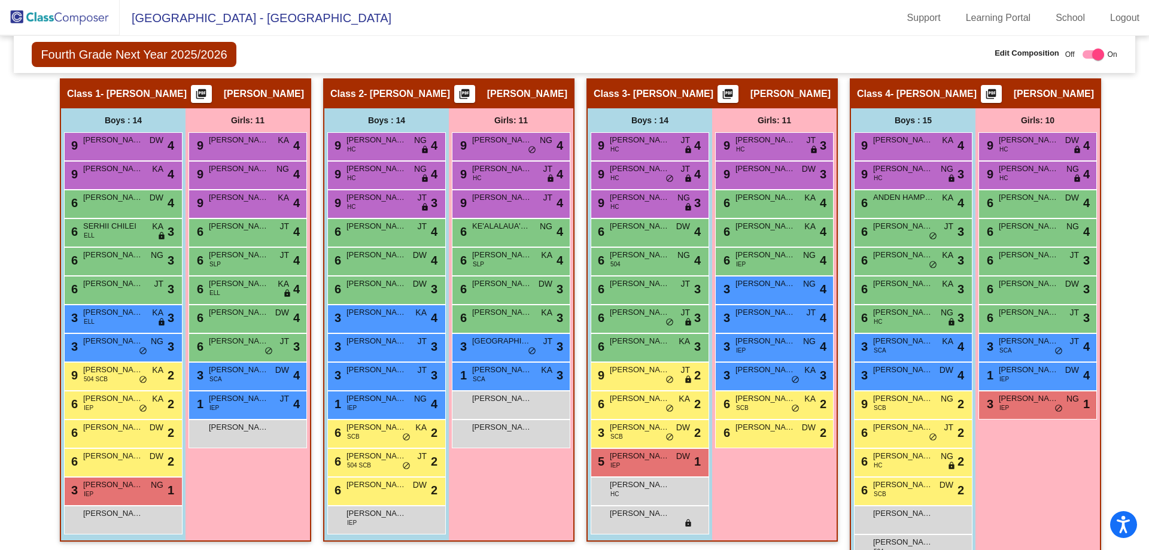
click at [42, 24] on img at bounding box center [60, 17] width 120 height 35
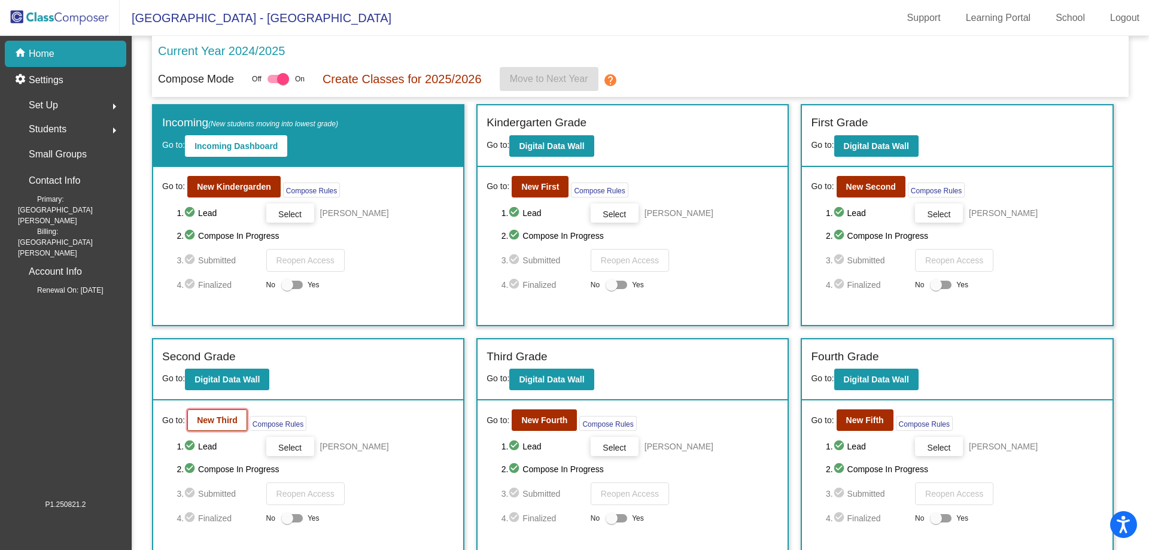
click at [212, 419] on b "New Third" at bounding box center [217, 420] width 41 height 10
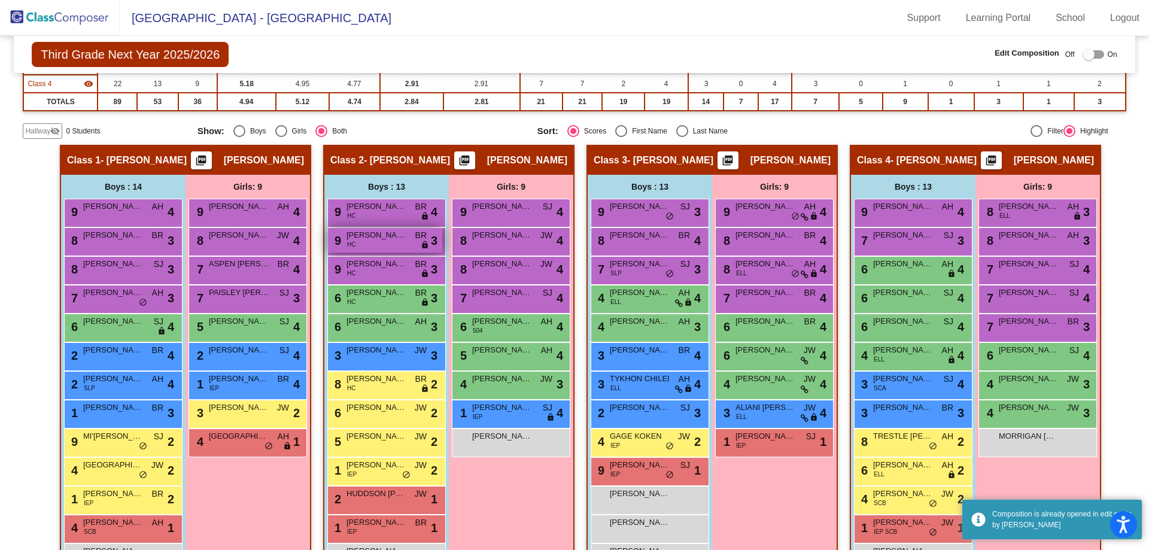
scroll to position [180, 0]
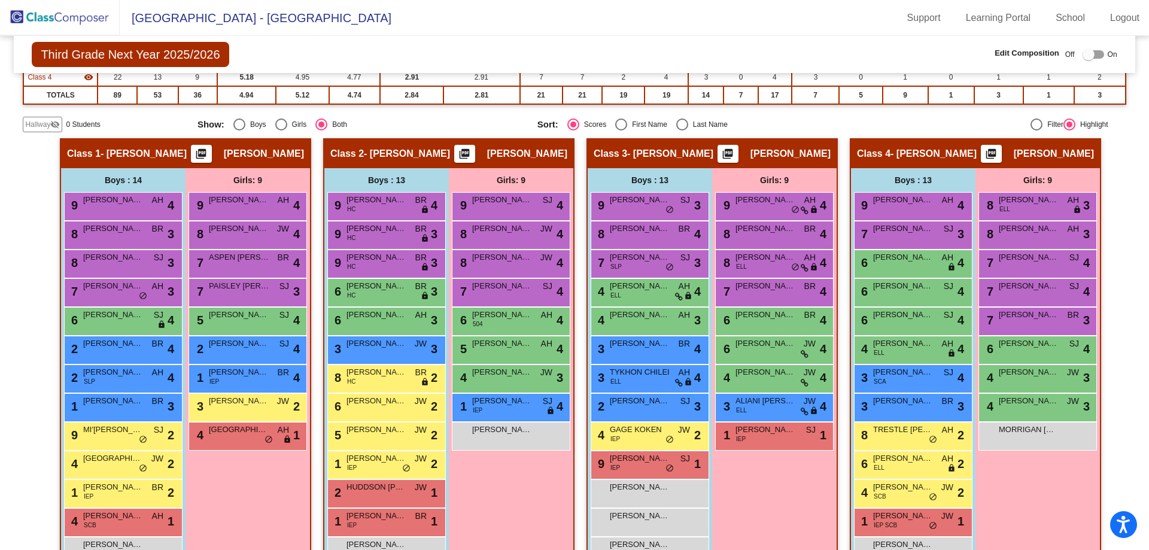
drag, startPoint x: 42, startPoint y: 8, endPoint x: 39, endPoint y: 26, distance: 18.8
click at [42, 8] on img at bounding box center [60, 17] width 120 height 35
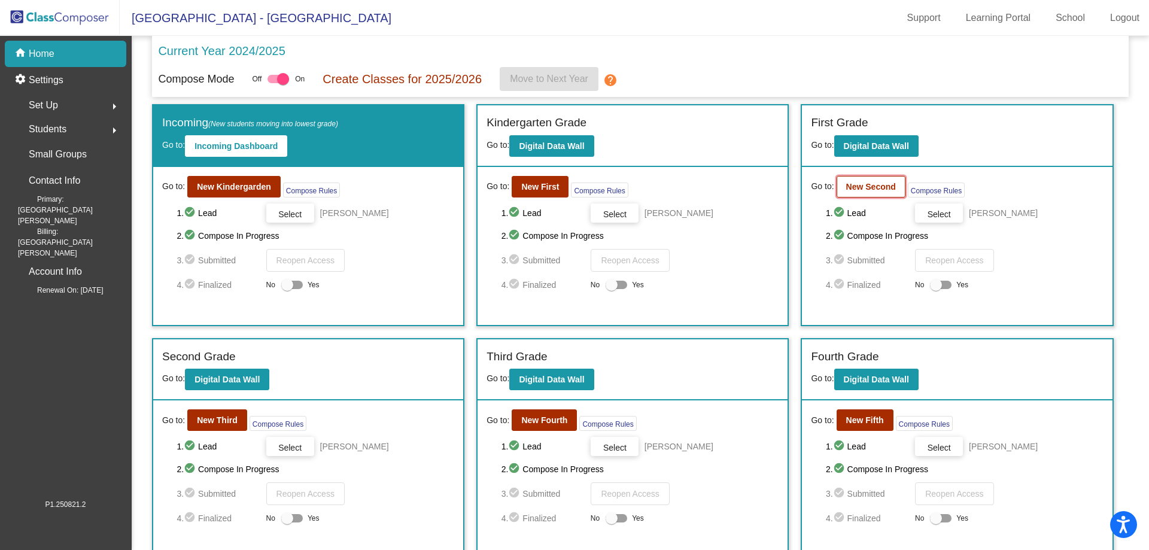
click at [849, 187] on b "New Second" at bounding box center [871, 187] width 50 height 10
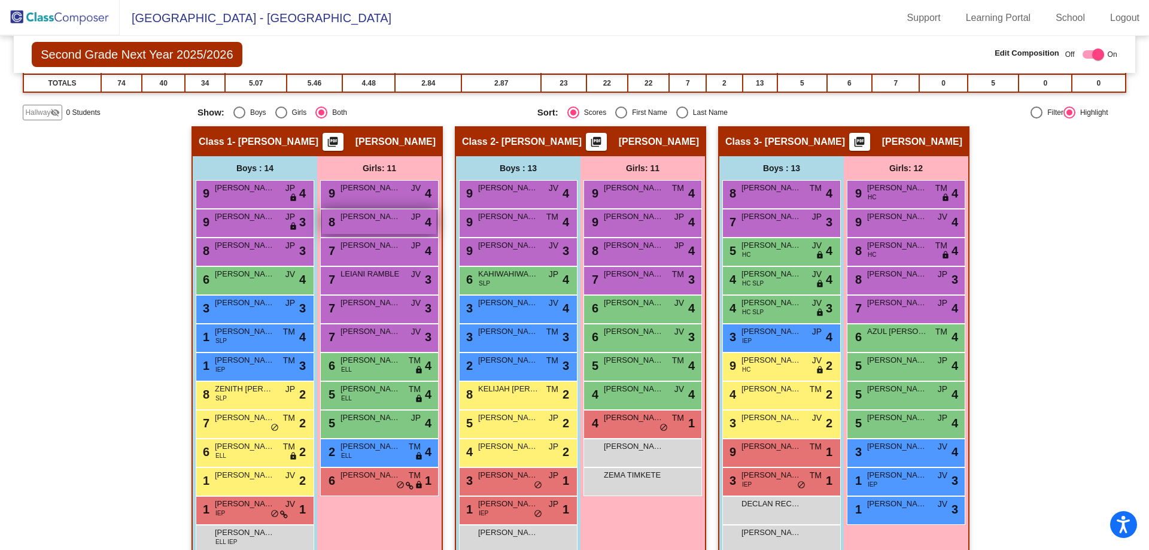
scroll to position [180, 0]
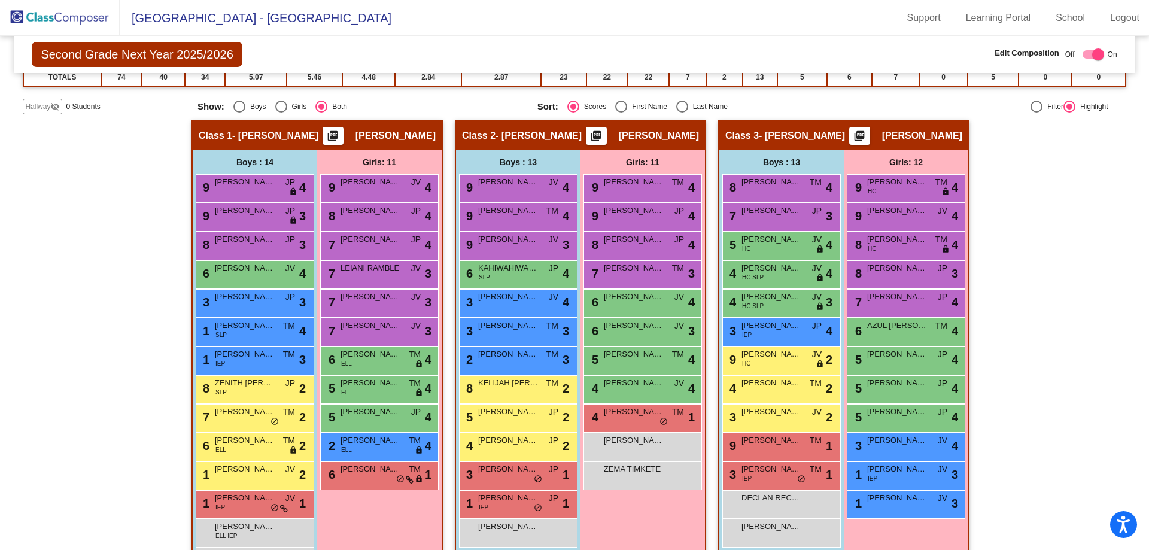
click at [65, 16] on img at bounding box center [60, 17] width 120 height 35
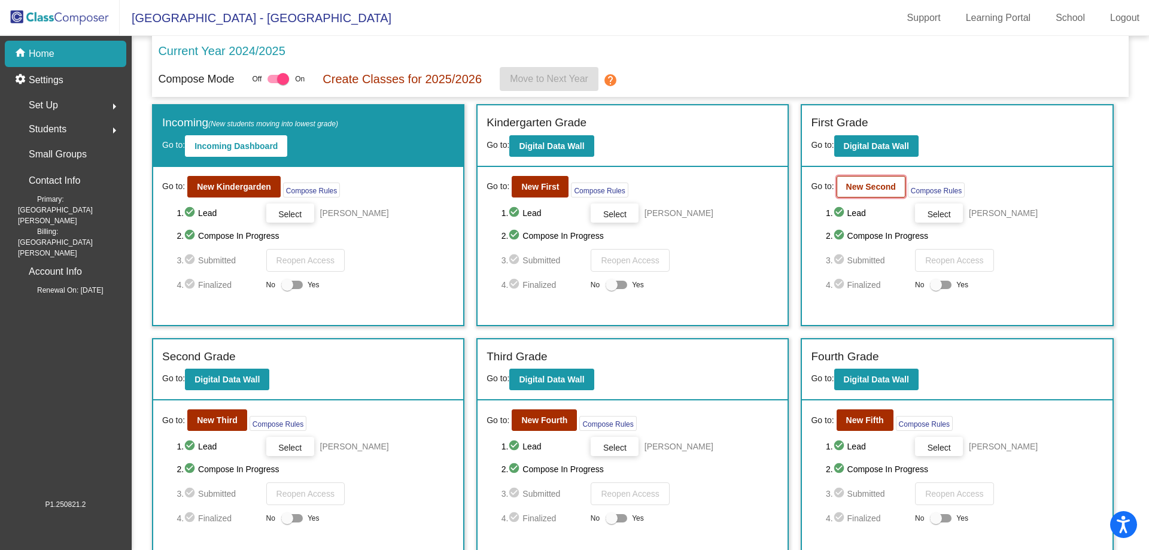
click at [850, 185] on b "New Second" at bounding box center [871, 187] width 50 height 10
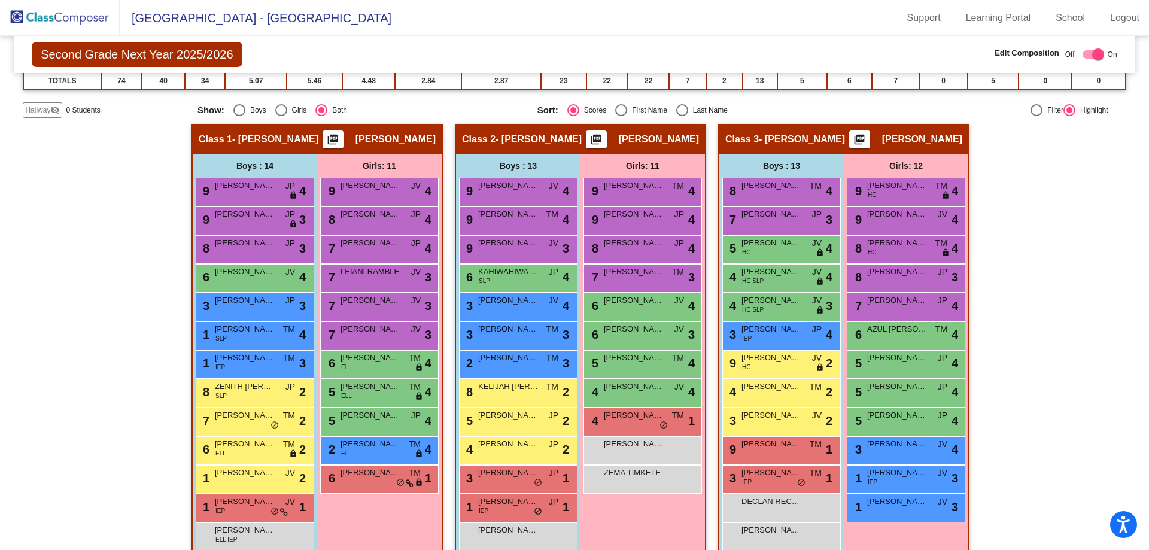
scroll to position [180, 0]
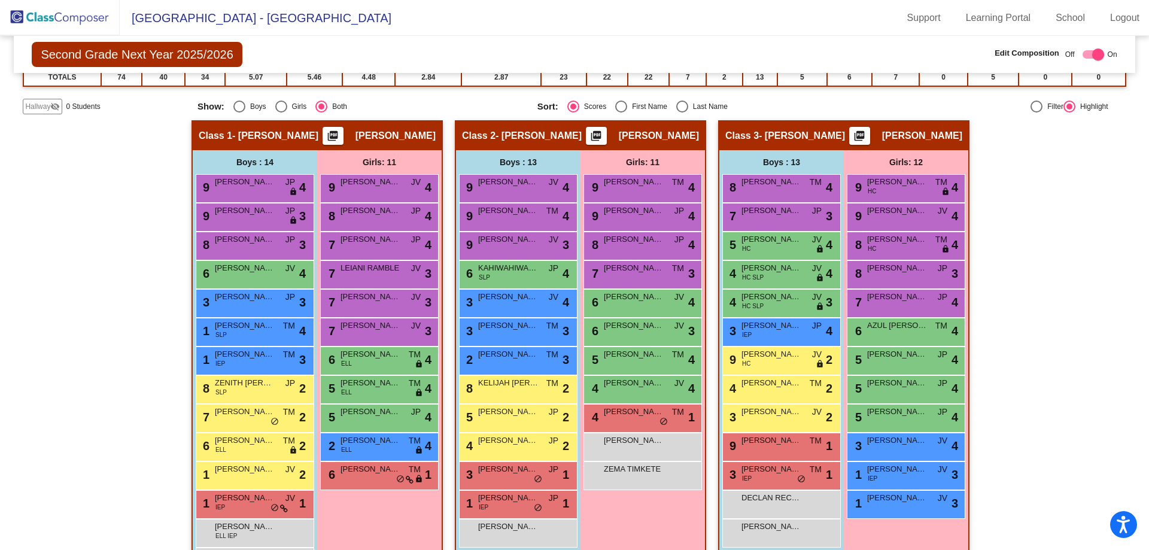
click at [43, 11] on img at bounding box center [60, 17] width 120 height 35
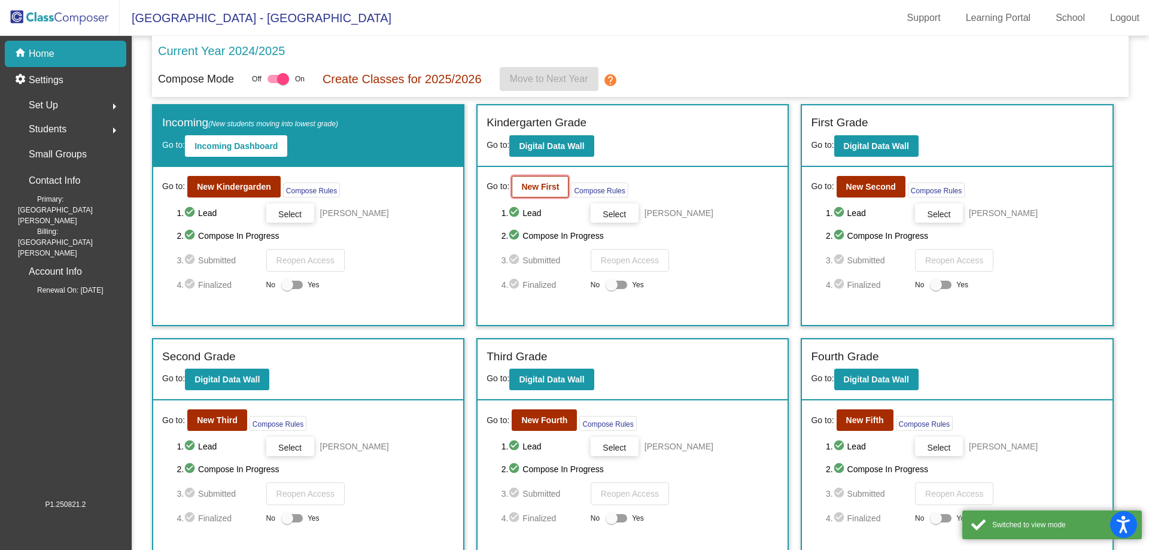
click at [524, 186] on b "New First" at bounding box center [540, 187] width 38 height 10
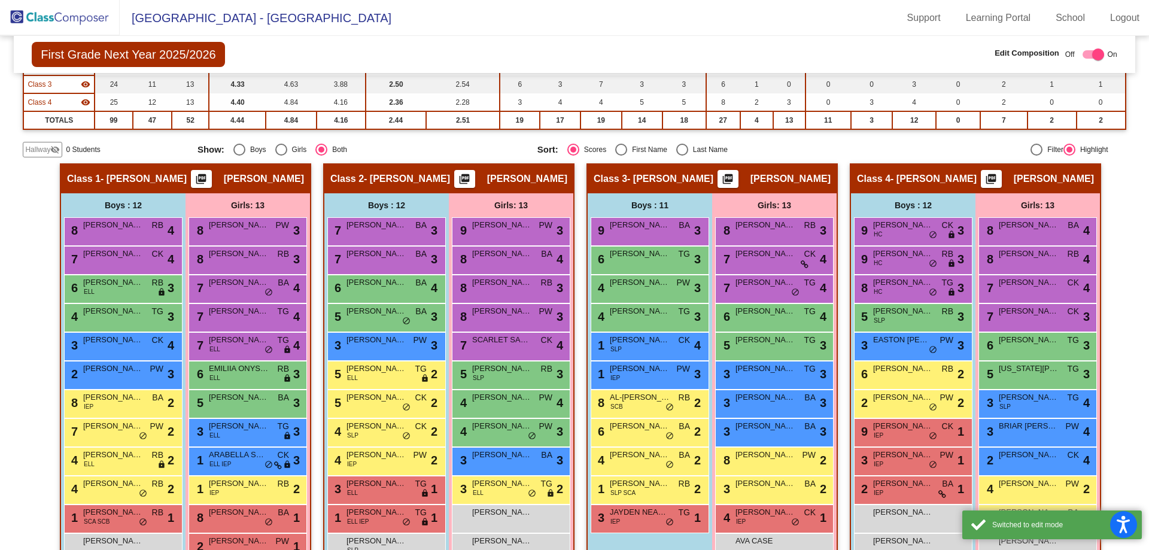
scroll to position [180, 0]
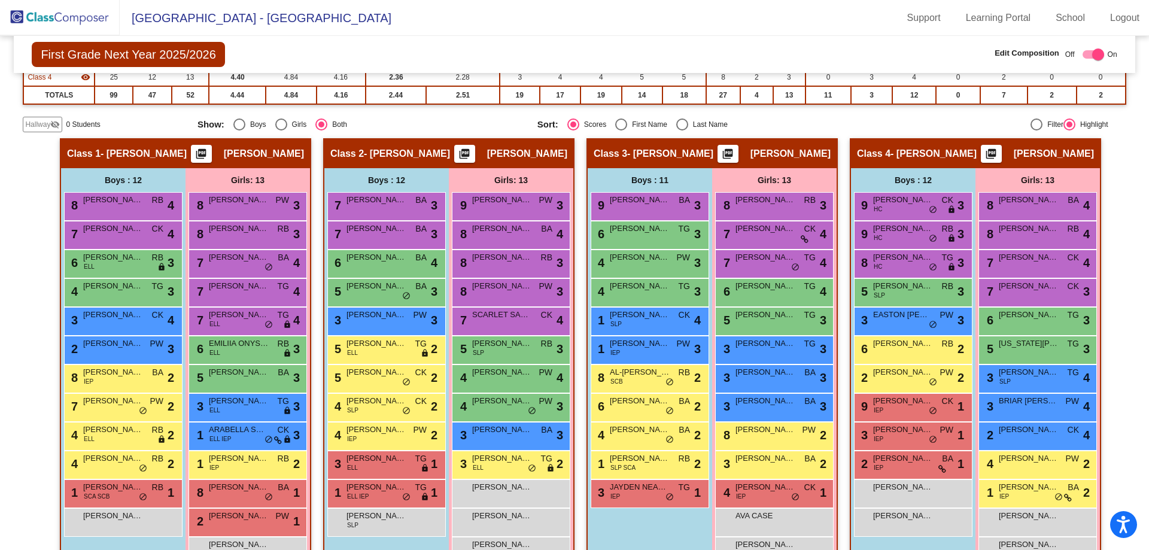
click at [20, 8] on img at bounding box center [60, 17] width 120 height 35
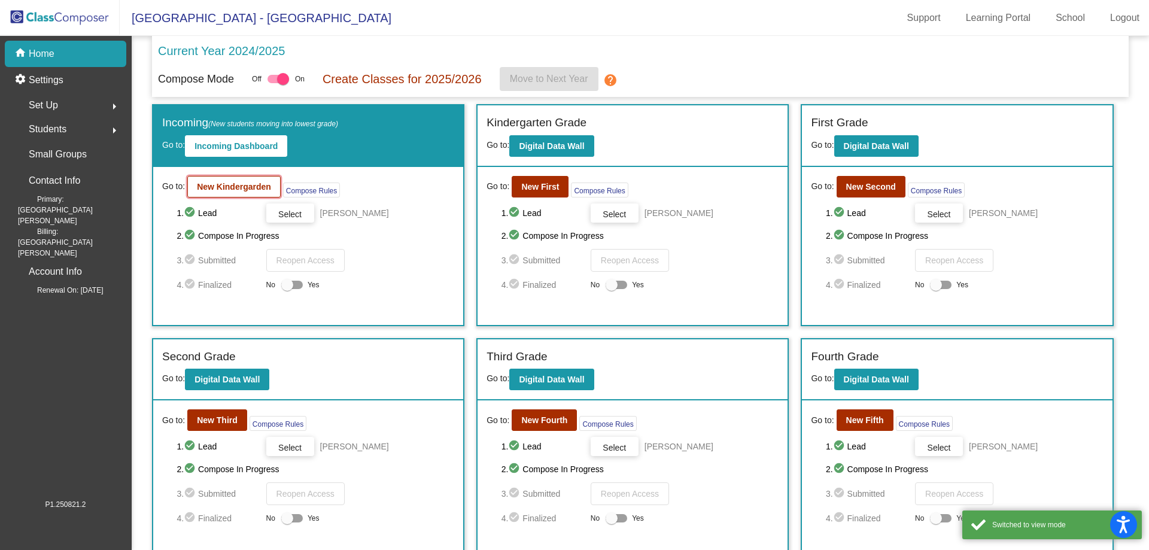
click at [227, 187] on b "New Kindergarden" at bounding box center [234, 187] width 74 height 10
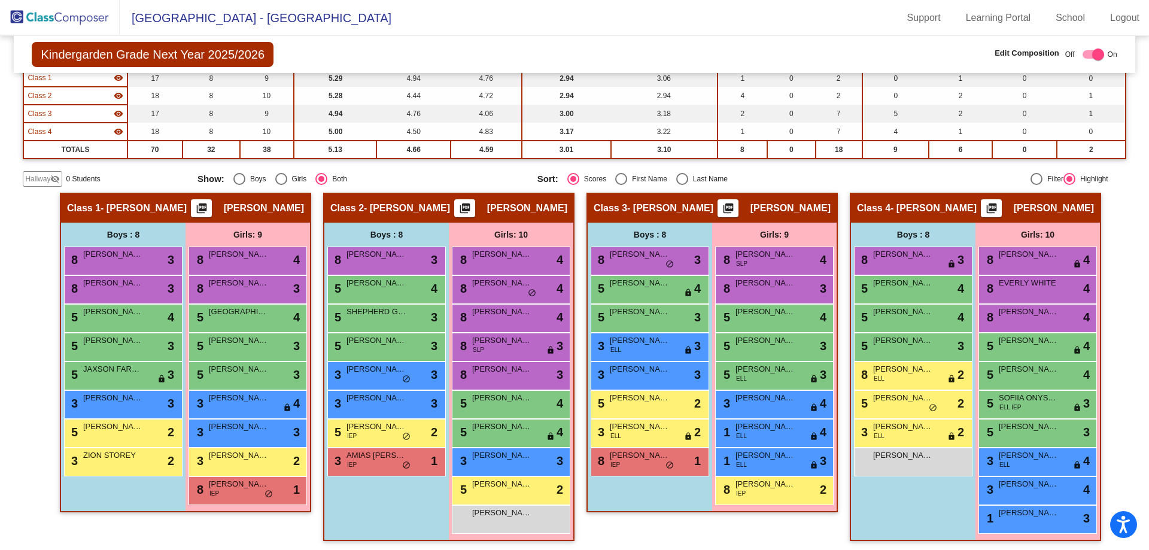
scroll to position [128, 0]
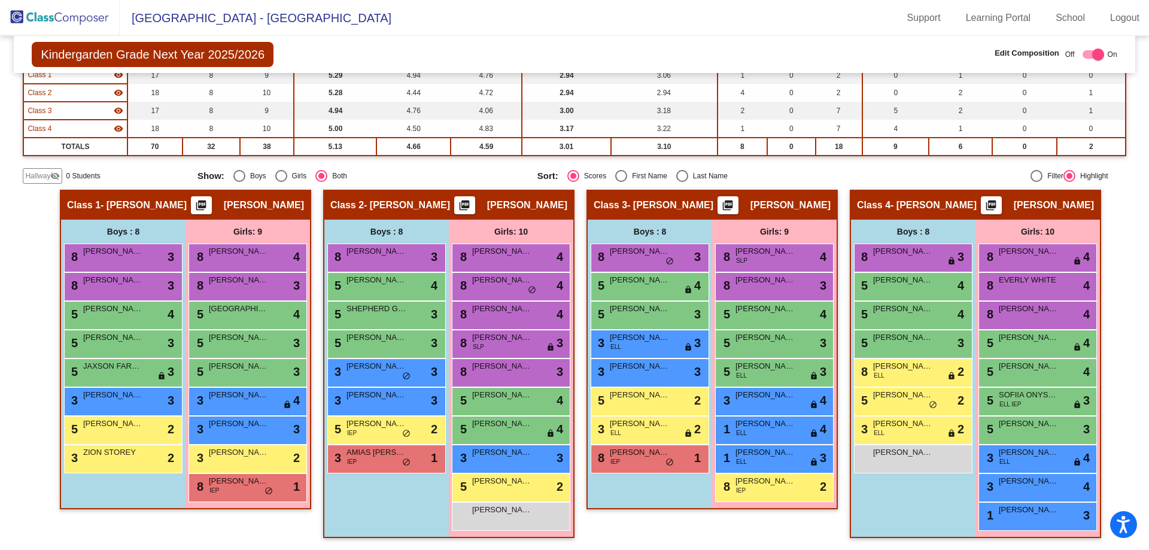
click at [41, 19] on img at bounding box center [60, 17] width 120 height 35
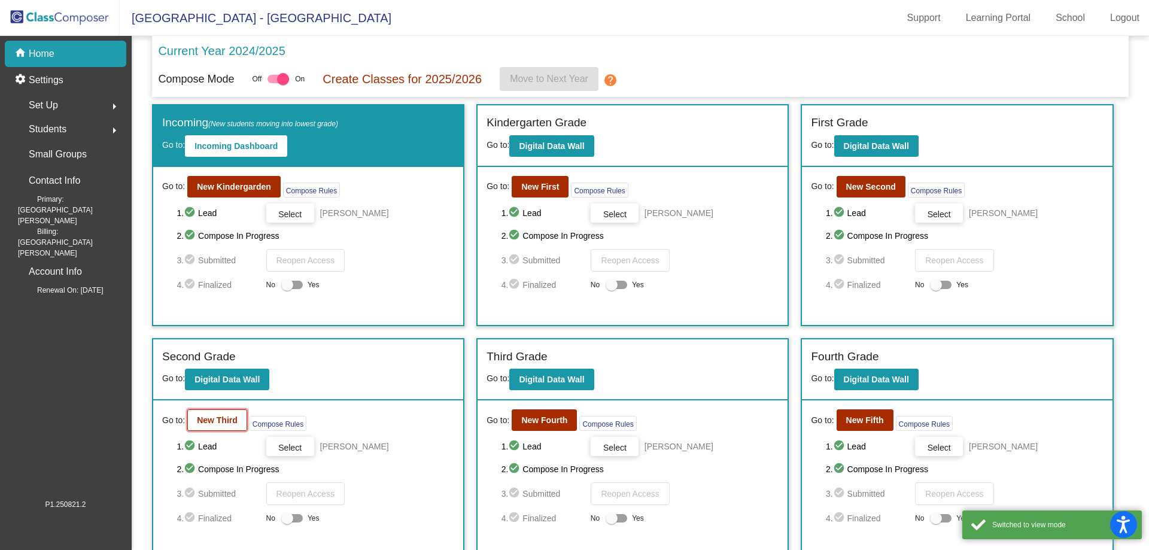
click at [208, 420] on b "New Third" at bounding box center [217, 420] width 41 height 10
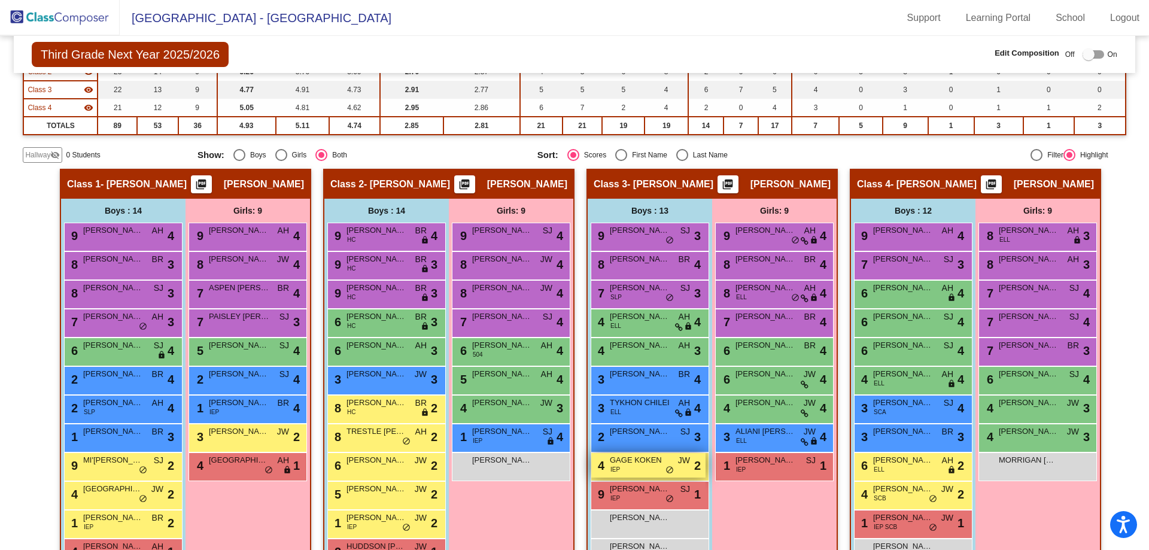
scroll to position [239, 0]
